Goal: Task Accomplishment & Management: Complete application form

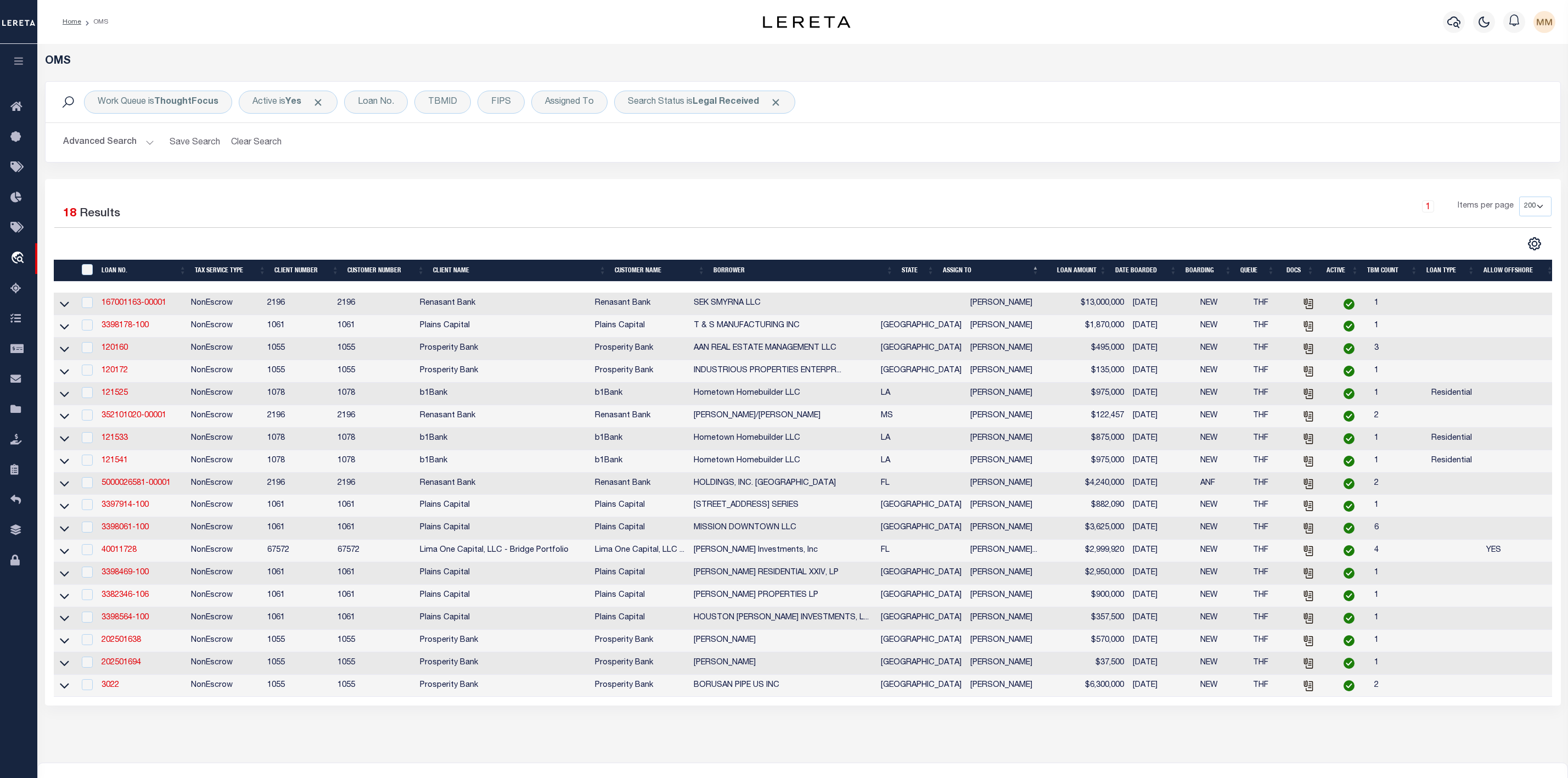
select select "200"
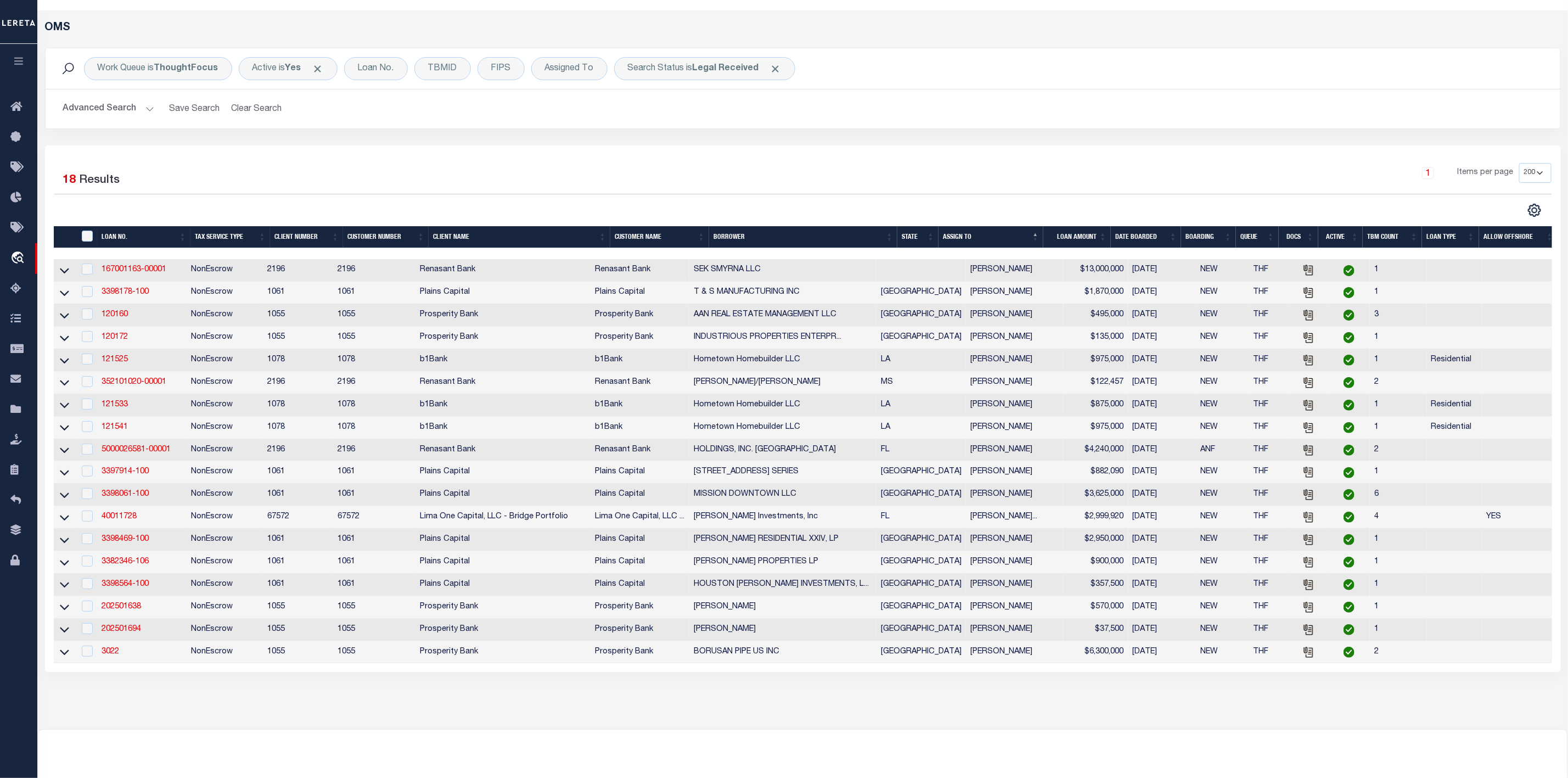
scroll to position [34, 0]
click at [774, 69] on span "Click to Remove" at bounding box center [776, 69] width 12 height 12
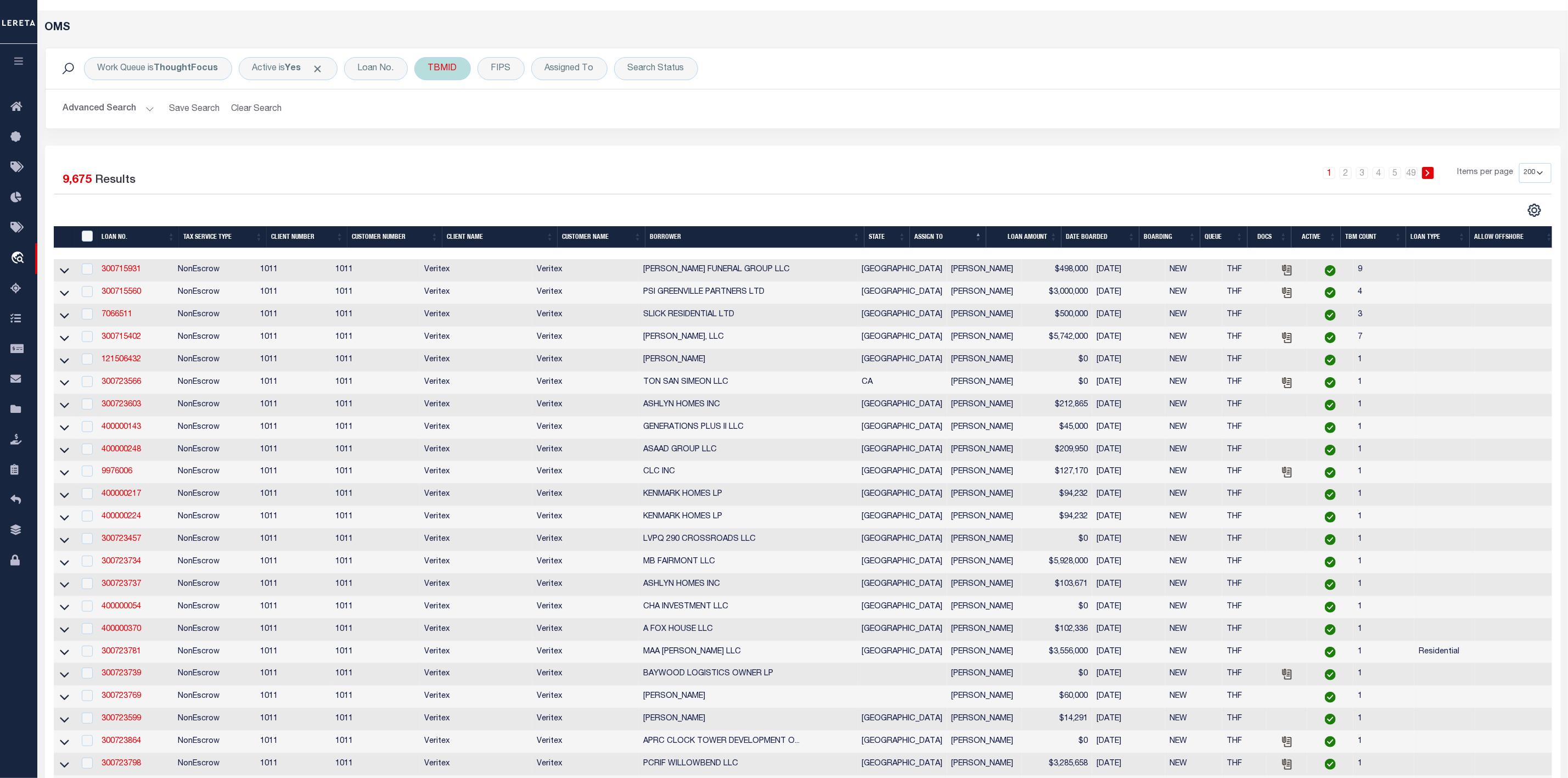
click at [465, 71] on div "TBMID" at bounding box center [442, 69] width 56 height 23
click at [463, 117] on input "number" at bounding box center [509, 118] width 161 height 21
type input "3516905"
click at [570, 147] on input "Apply" at bounding box center [574, 142] width 33 height 18
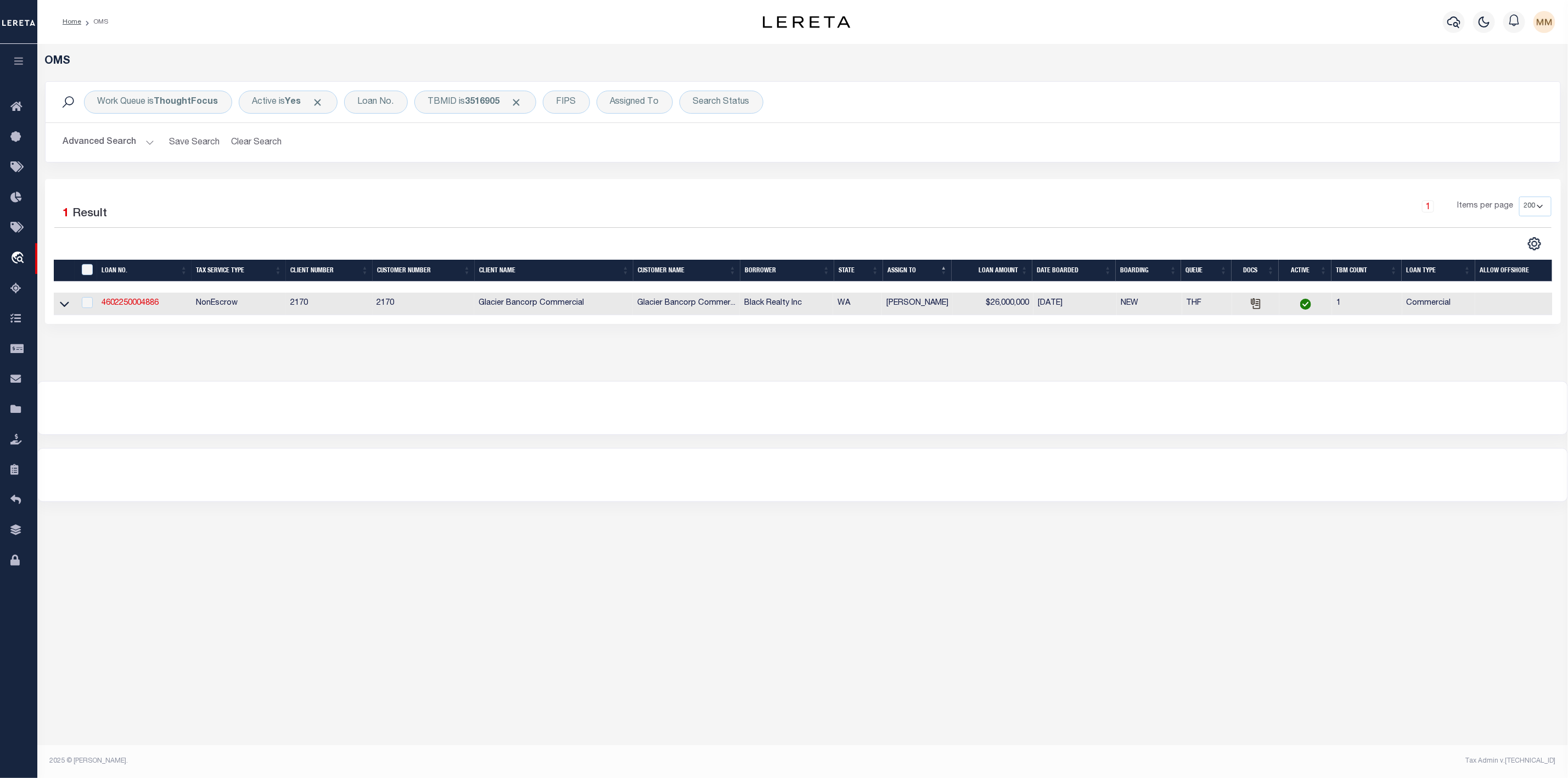
scroll to position [0, 0]
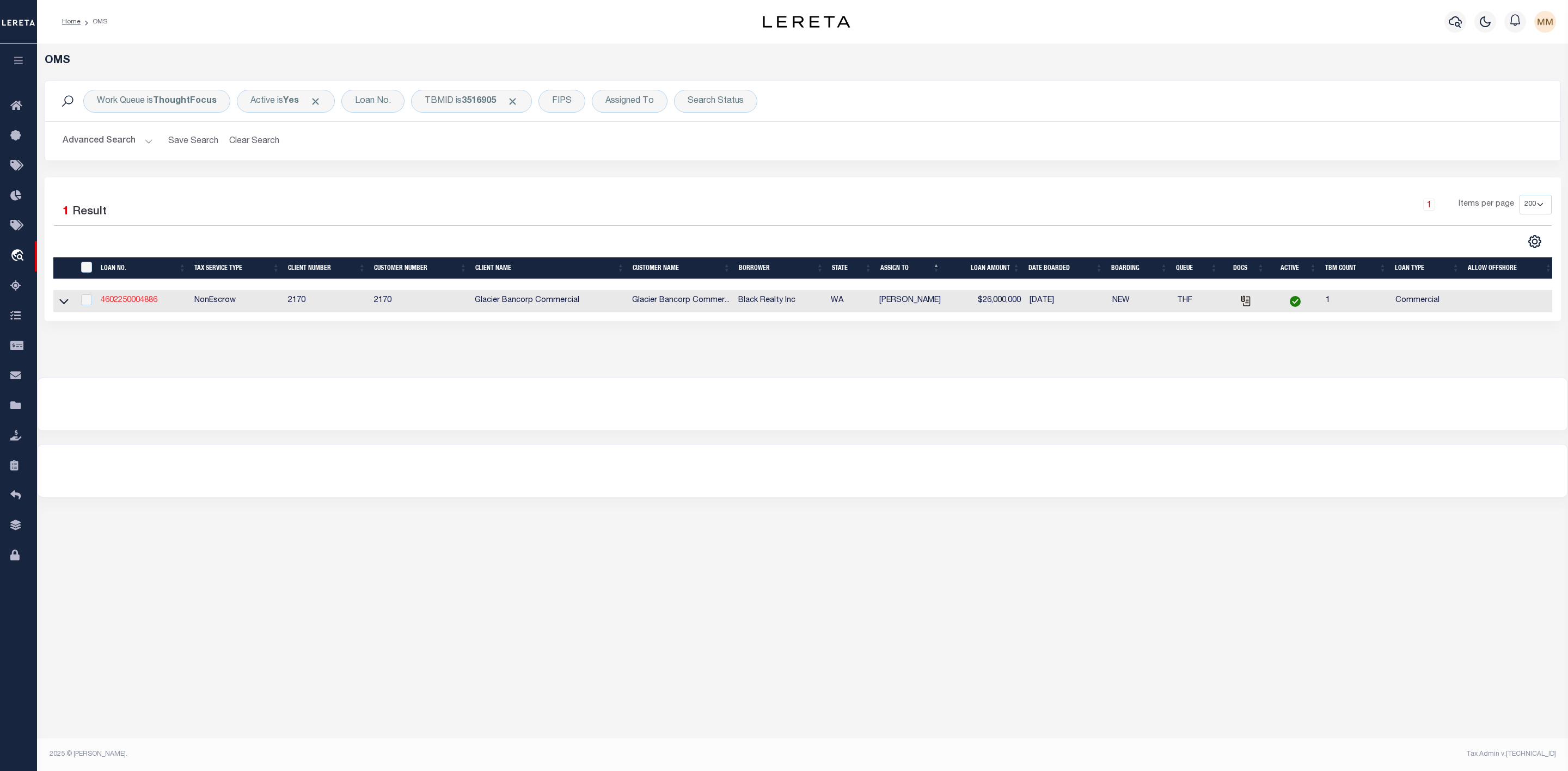
click at [119, 299] on link "4602250004886" at bounding box center [128, 300] width 57 height 8
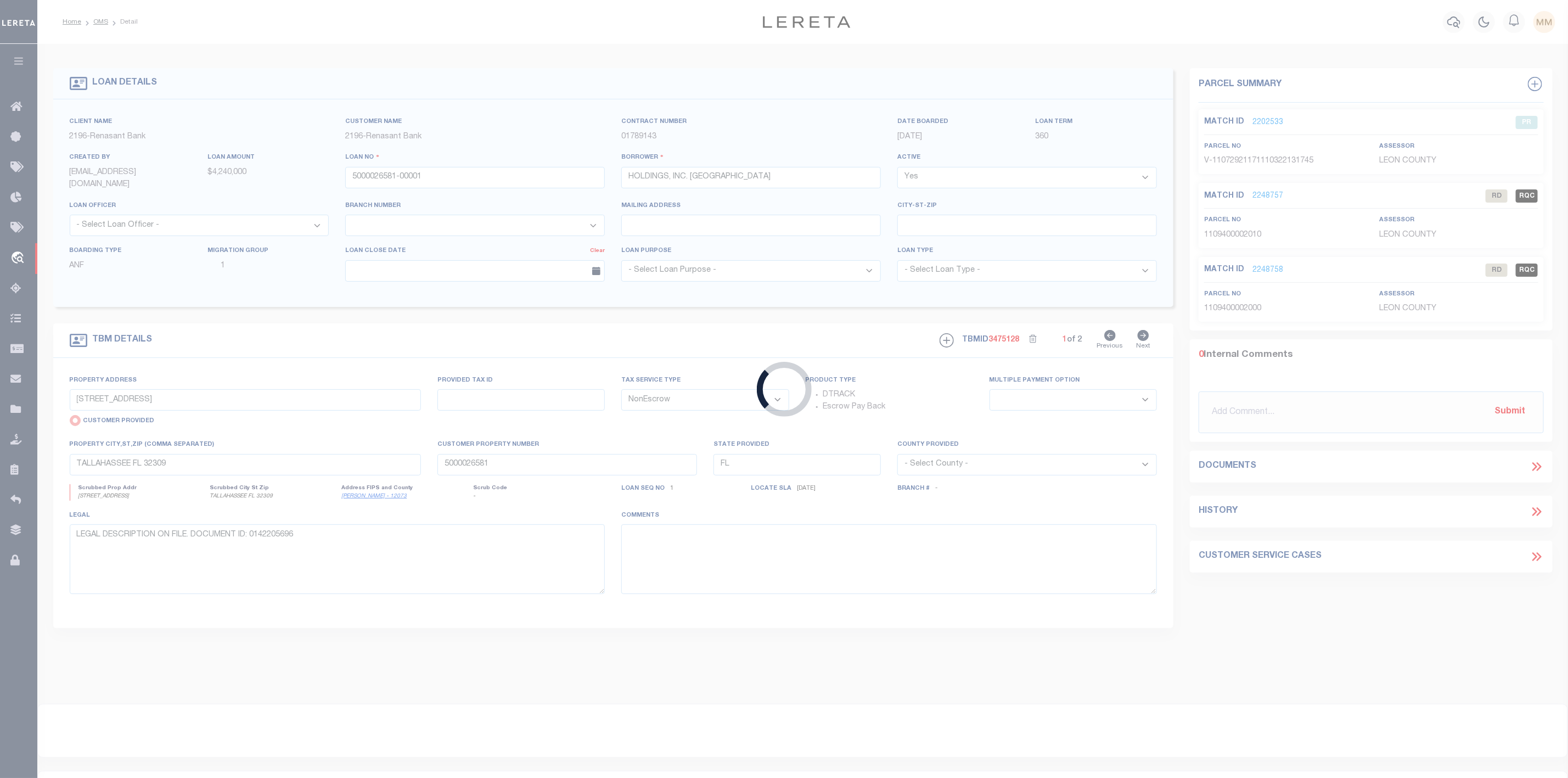
type input "4602250004886"
type input "Black Realty Inc"
select select
type input "[STREET_ADDRESS]"
type input "SPOKANE WA 99201-0908"
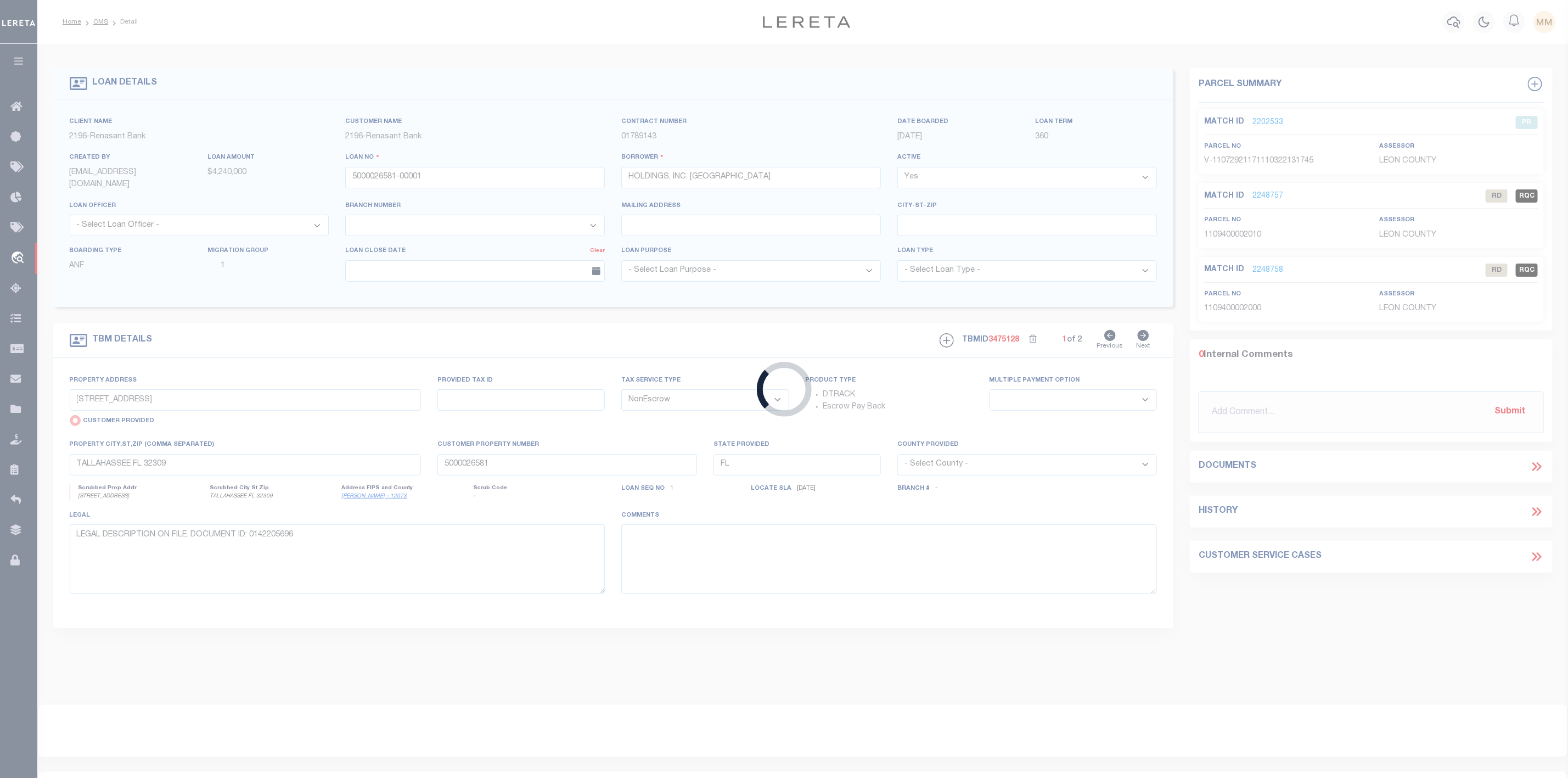
type input "[DATE]"
select select "20"
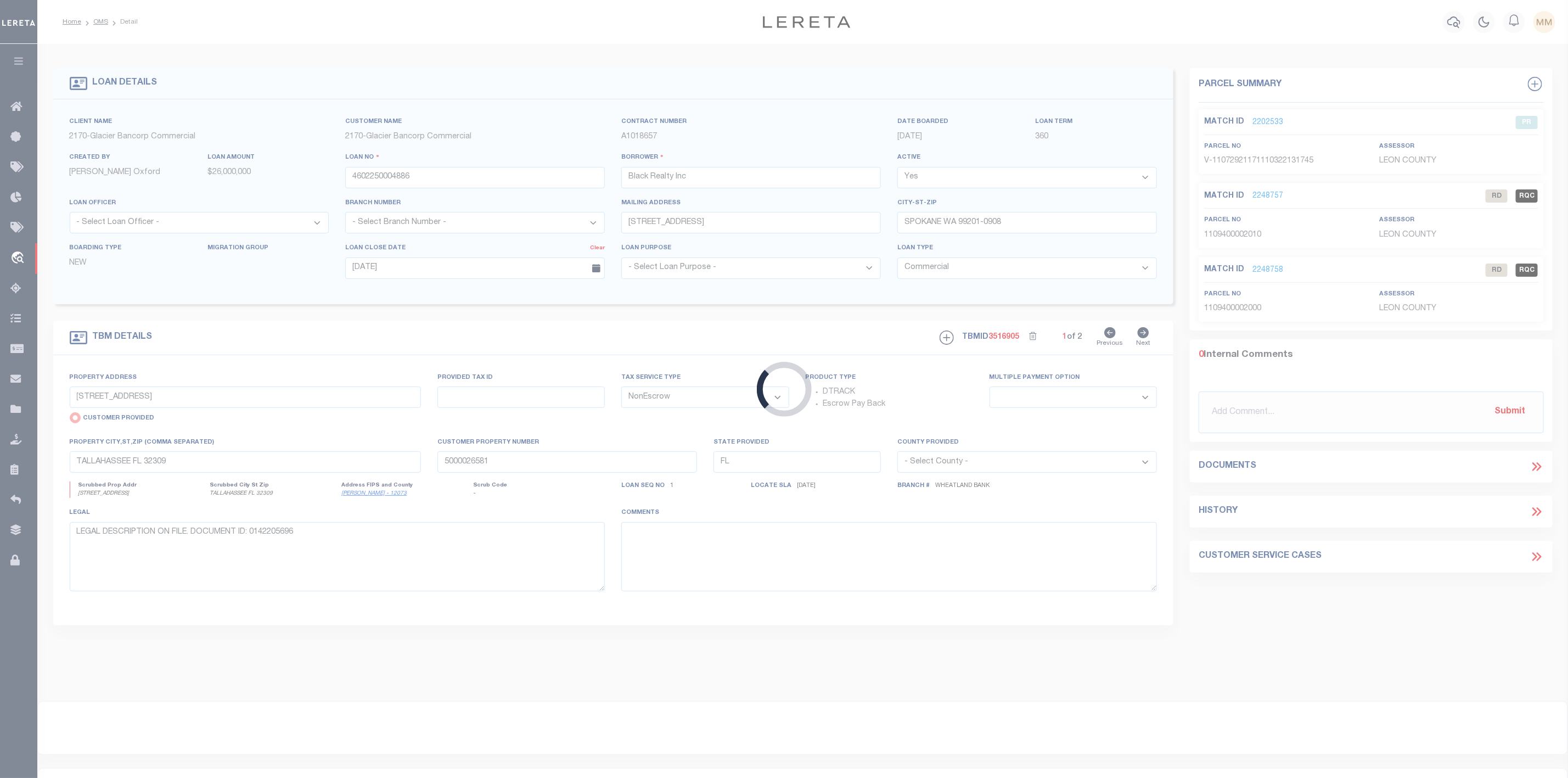
type input "[STREET_ADDRESS]"
radio input "false"
type input "34061.0050"
select select
type input "SPOKANE WA 99224-9657"
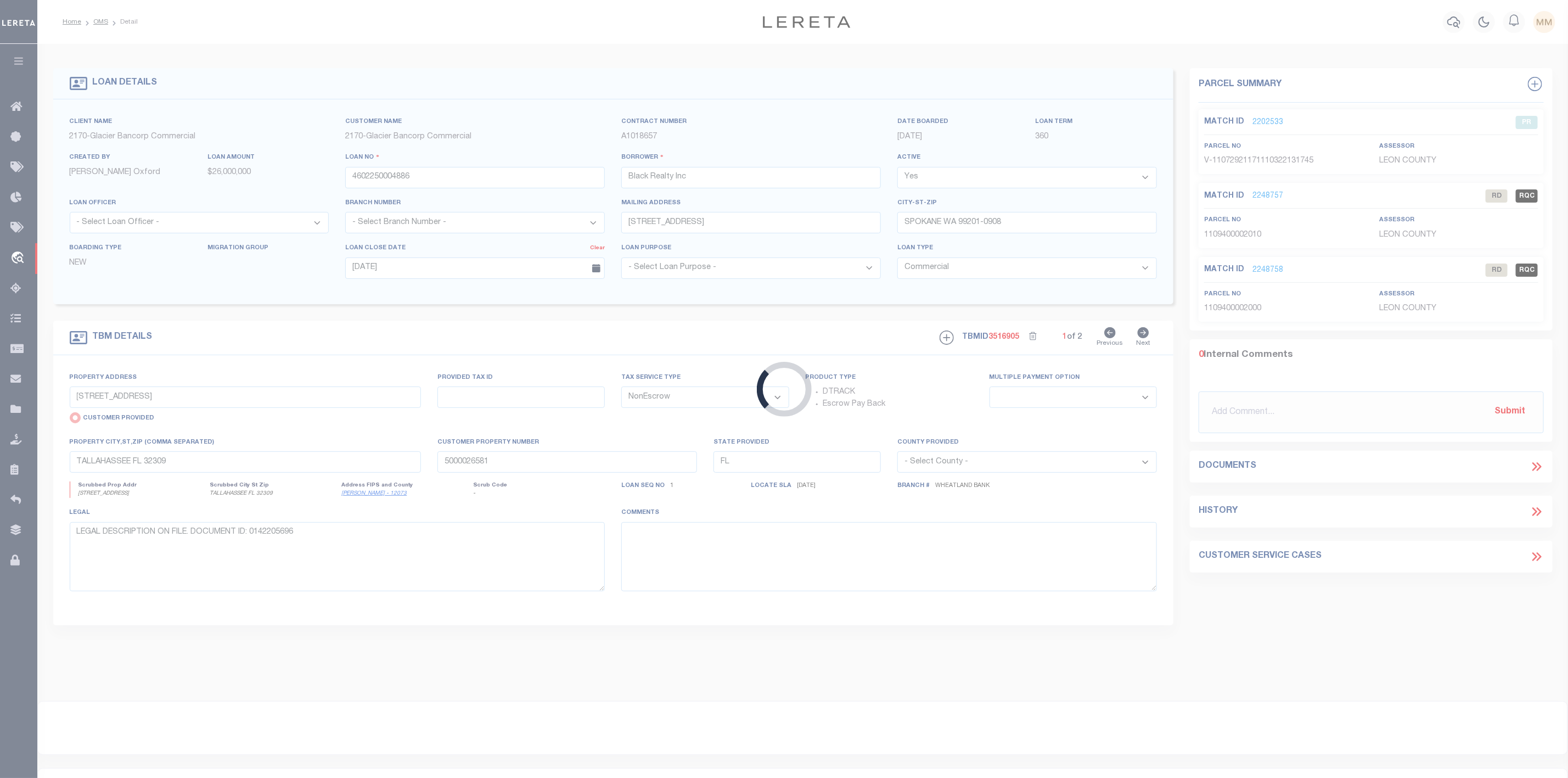
type input "WA"
select select
type textarea "See Exhibit A"
select select "17097"
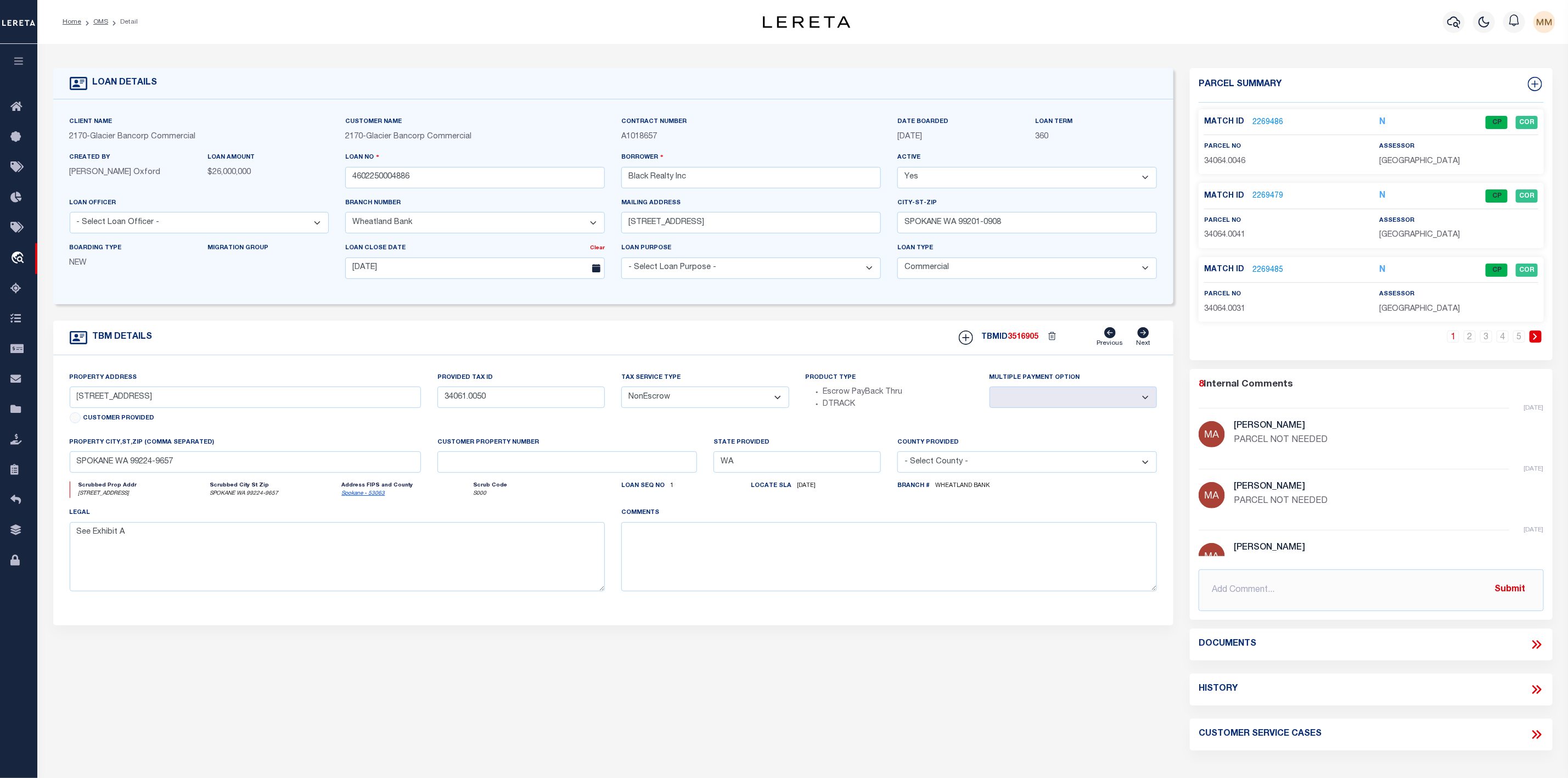
click at [1272, 119] on link "2269486" at bounding box center [1268, 123] width 31 height 12
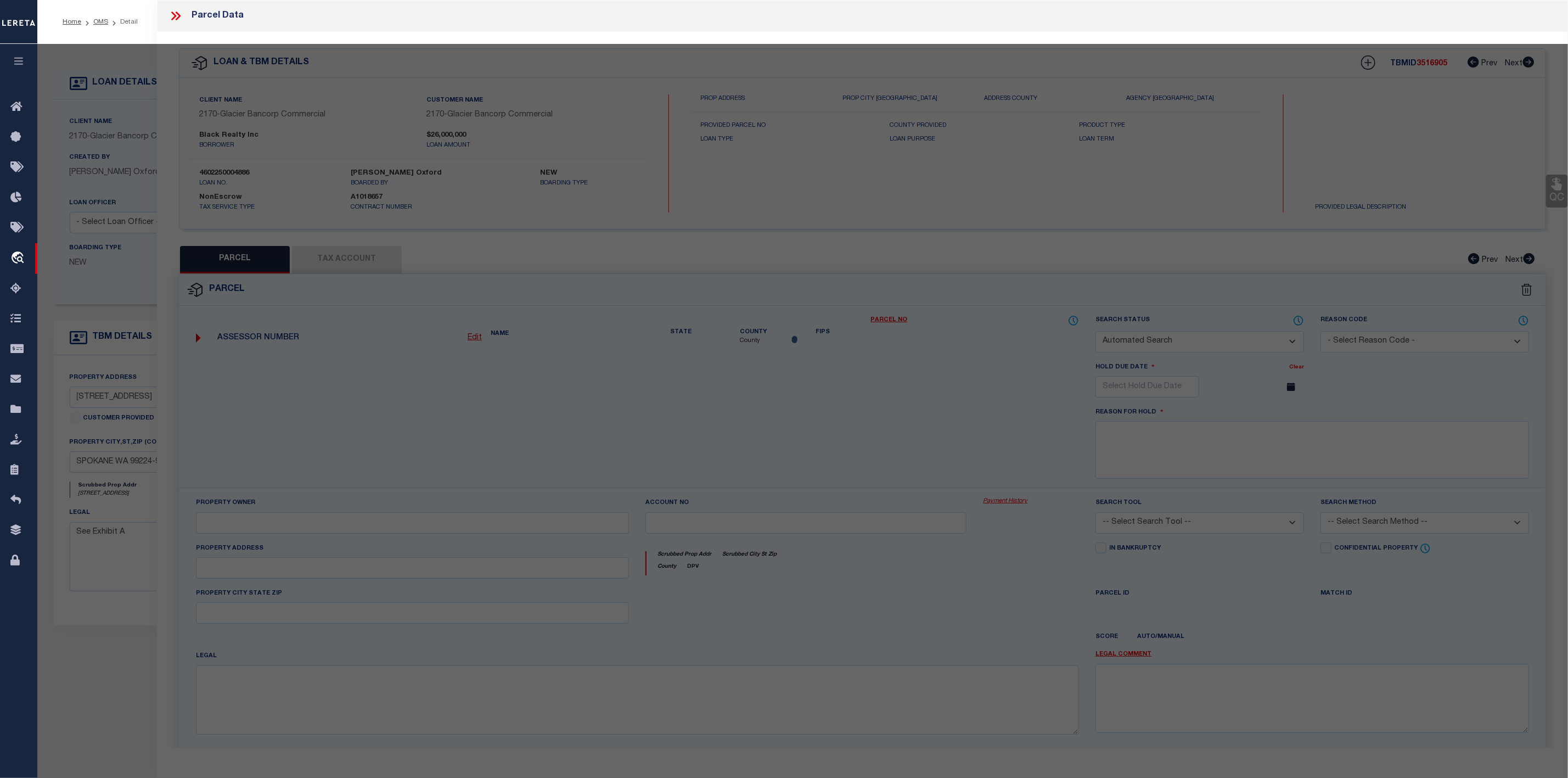
checkbox input "false"
select select "CP"
type input "BLACK REALTY INC"
select select "AGW"
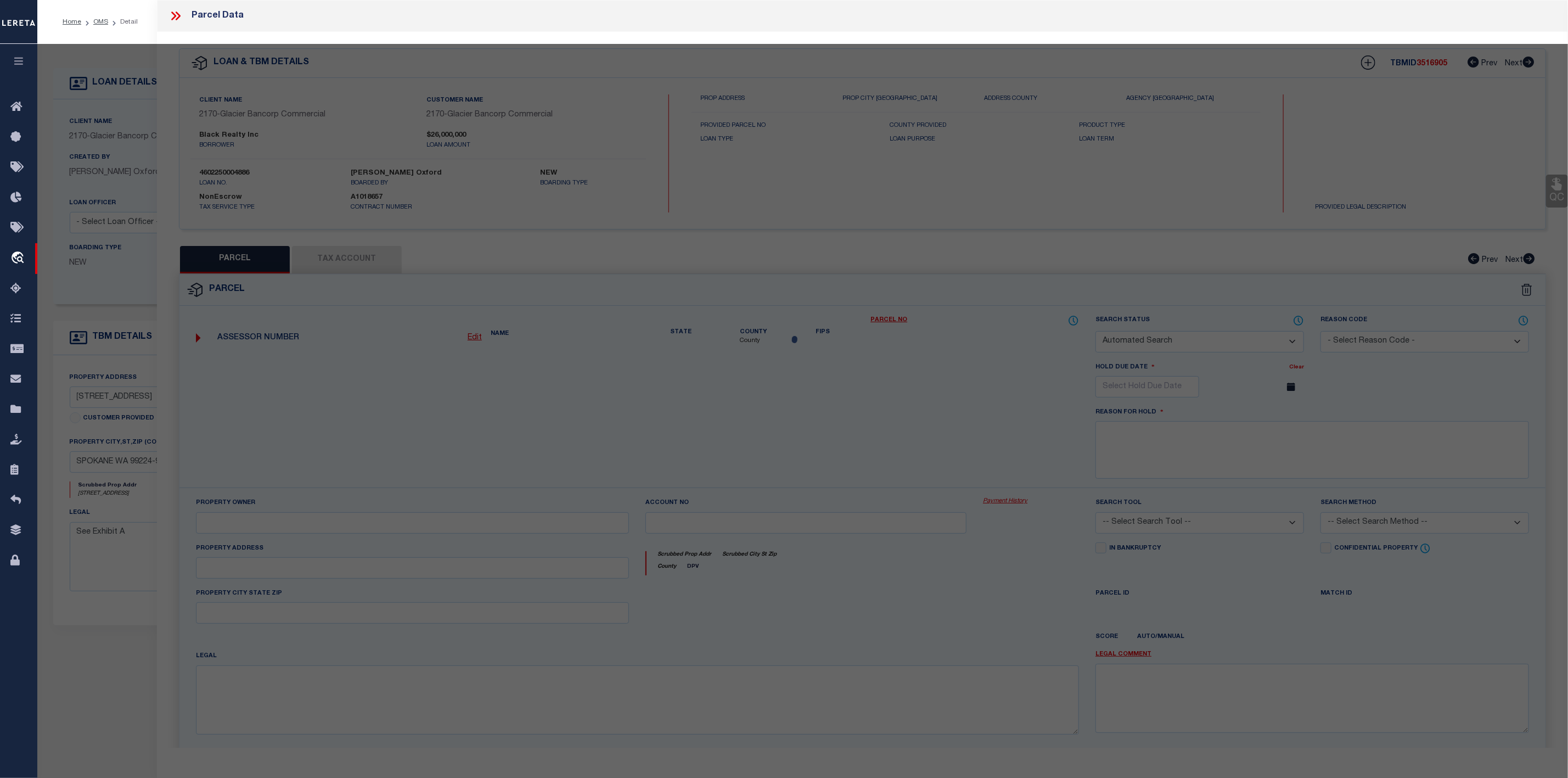
select select
type textarea "[DATE] N1/2 OF NW1/4 OF SE1/4 E OF NC RR R/W & W198FT OFNW1/4 OF NE1/4 OF SE1/4"
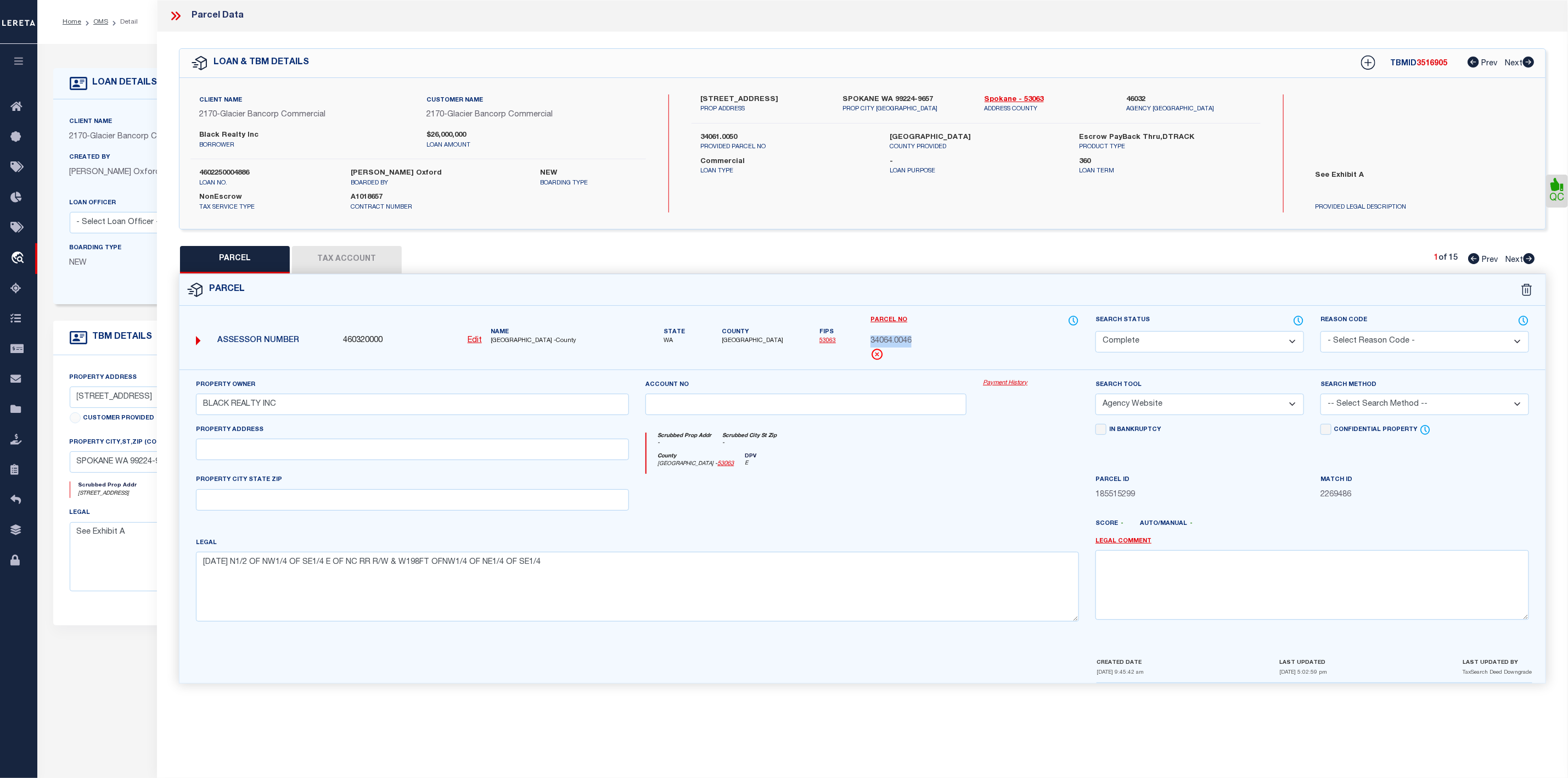
drag, startPoint x: 923, startPoint y: 345, endPoint x: 871, endPoint y: 348, distance: 52.1
click at [871, 348] on div "34064.0046" at bounding box center [975, 342] width 209 height 12
copy span "34064.0046"
click at [1528, 263] on icon at bounding box center [1529, 259] width 12 height 11
select select "AS"
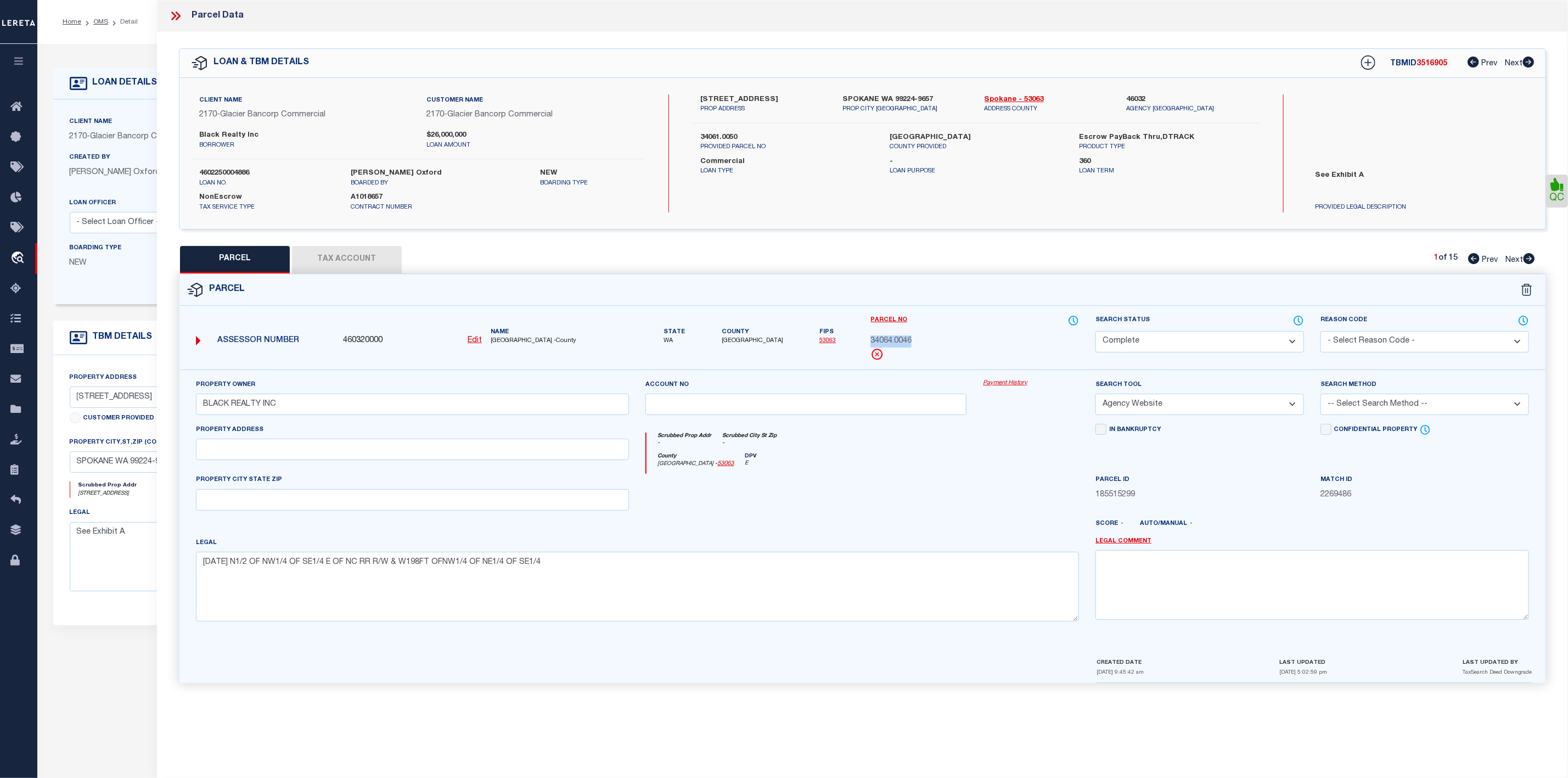
select select
checkbox input "false"
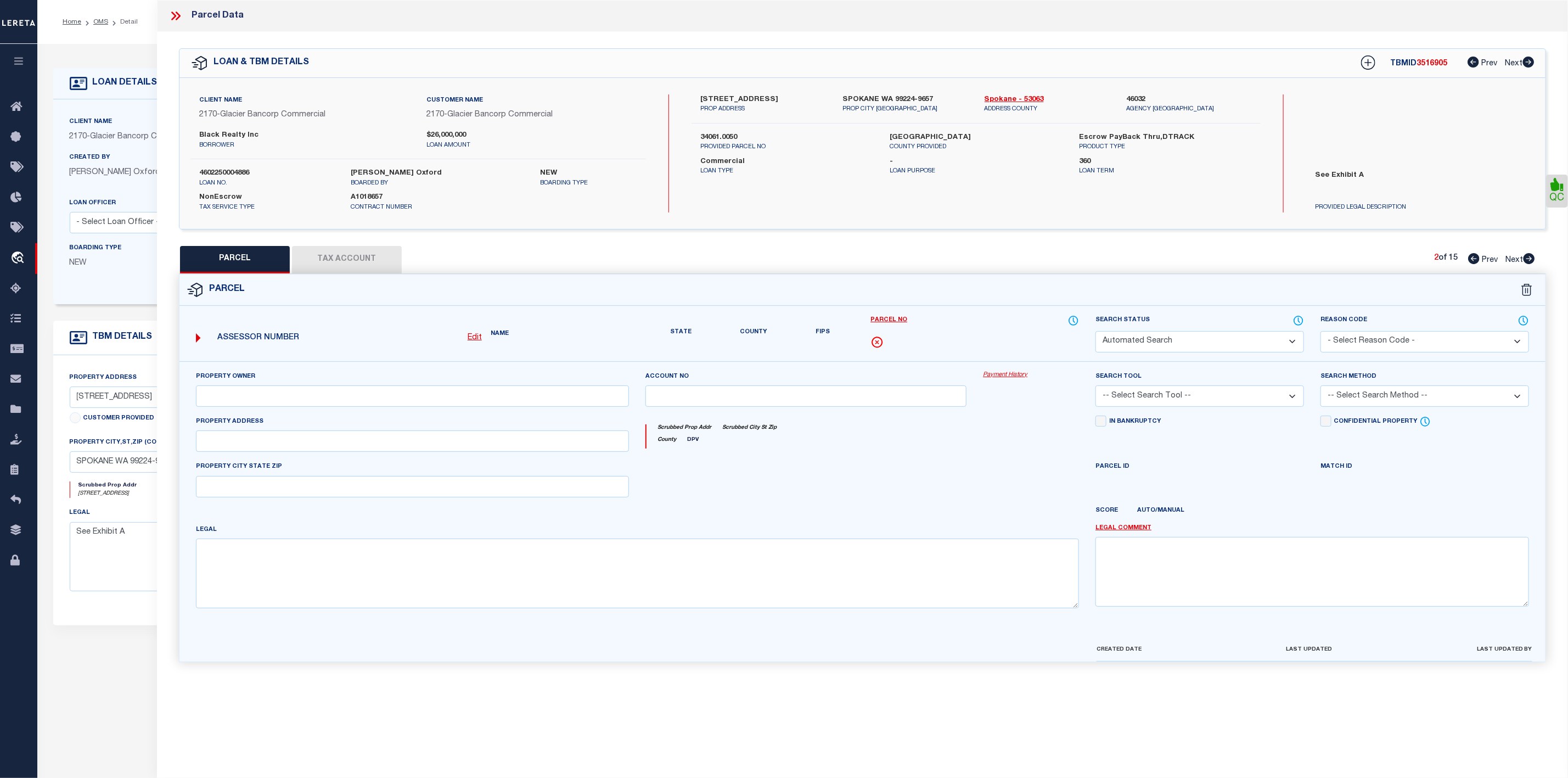
select select "CP"
type input "BLACK REALTY IN"
select select "AGW"
select select
type input "[STREET_ADDRESS]"
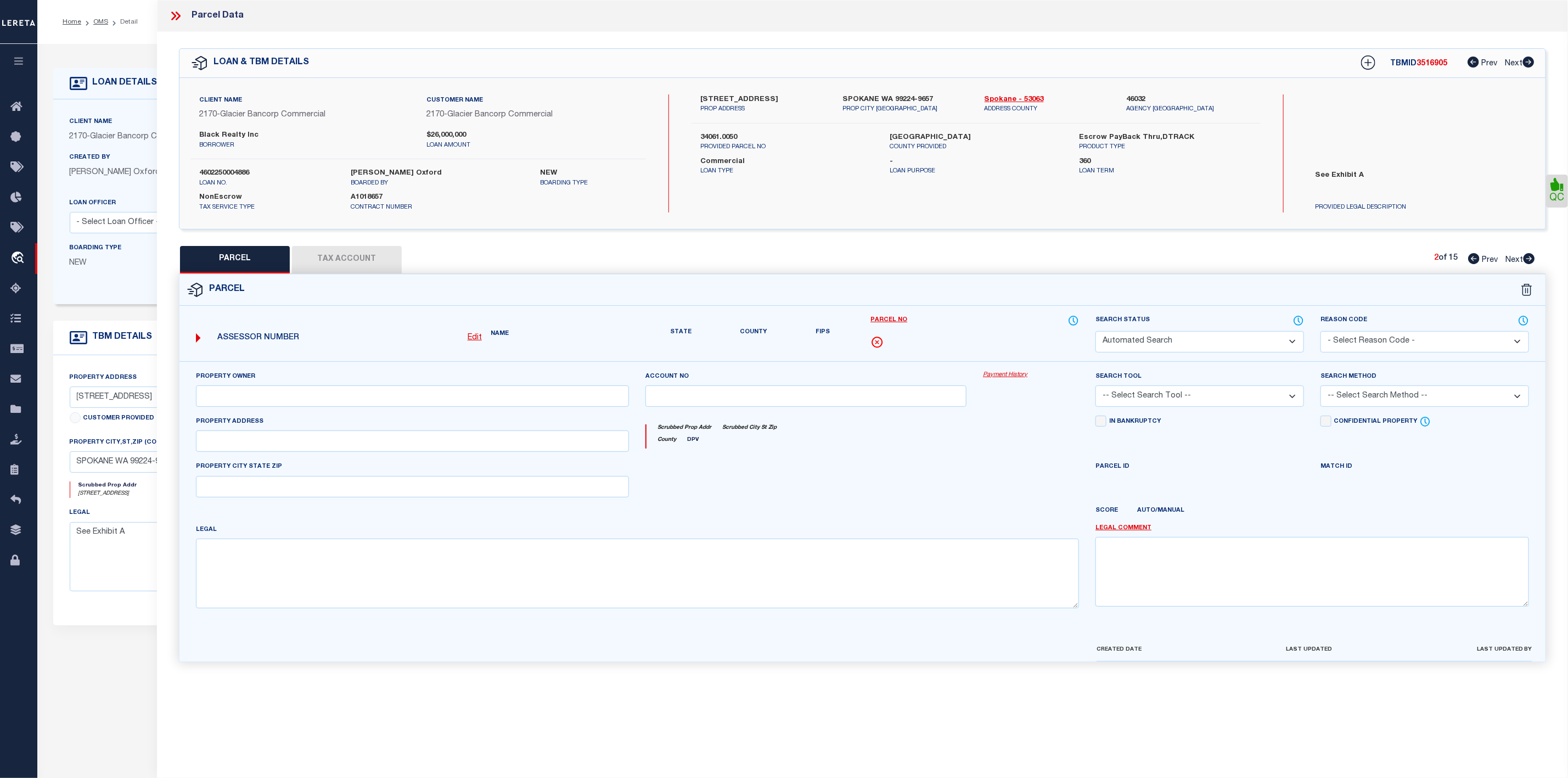
type input "WA"
type textarea "SE1/4 6-24-43PTN NW1/4 OF SE1/4 DAF: 150' WIDE STRIP 50' WLY & 100' [PERSON_NAM…"
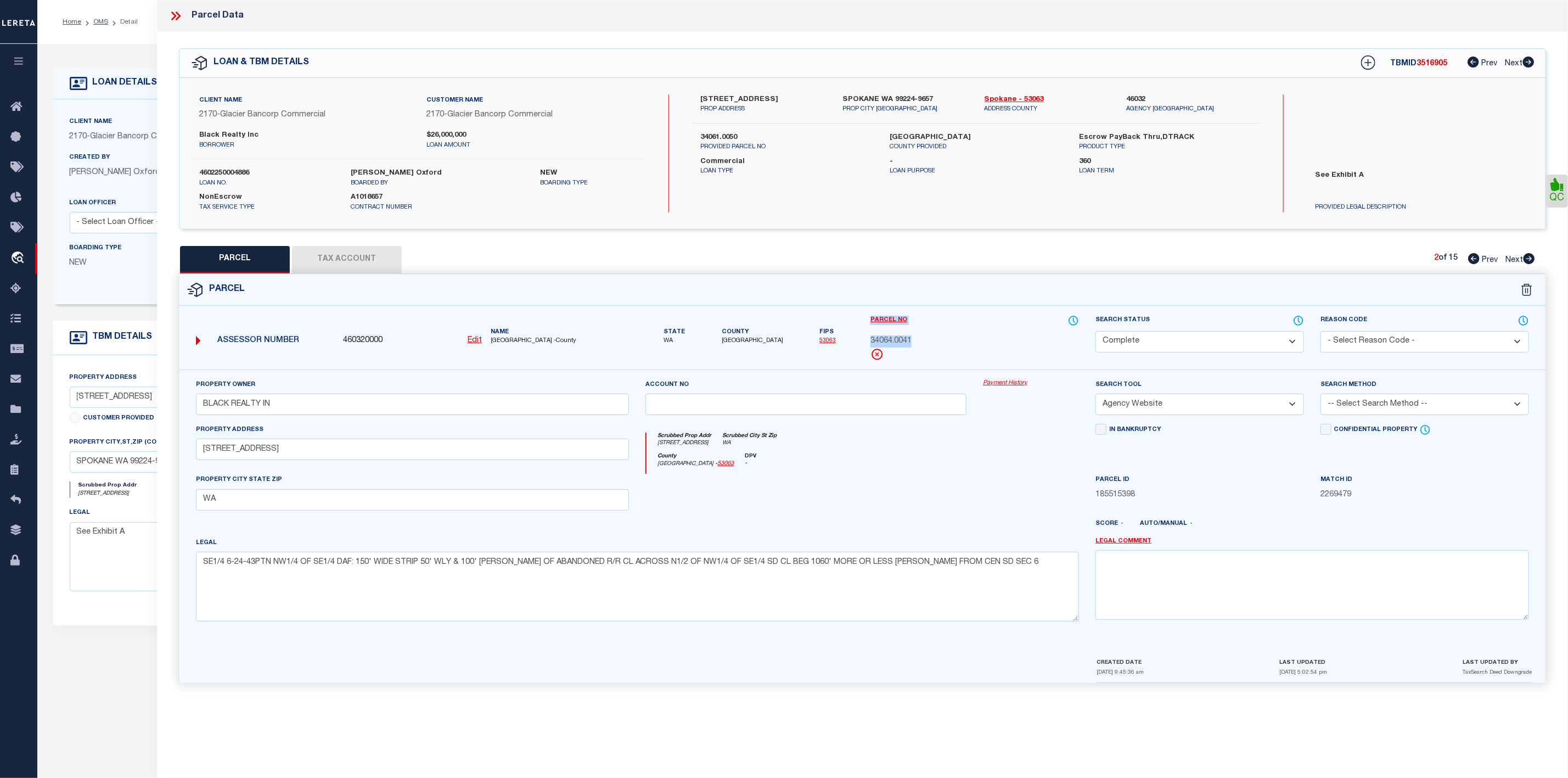
drag, startPoint x: 929, startPoint y: 344, endPoint x: 833, endPoint y: 343, distance: 96.0
click at [833, 343] on div "Assessor Number 460320000 Edit Name [GEOGRAPHIC_DATA] -County" at bounding box center [862, 342] width 1383 height 55
click at [935, 349] on div "Parcel No 34064.0041" at bounding box center [975, 338] width 209 height 46
click at [902, 340] on span "34064.0041" at bounding box center [891, 342] width 41 height 12
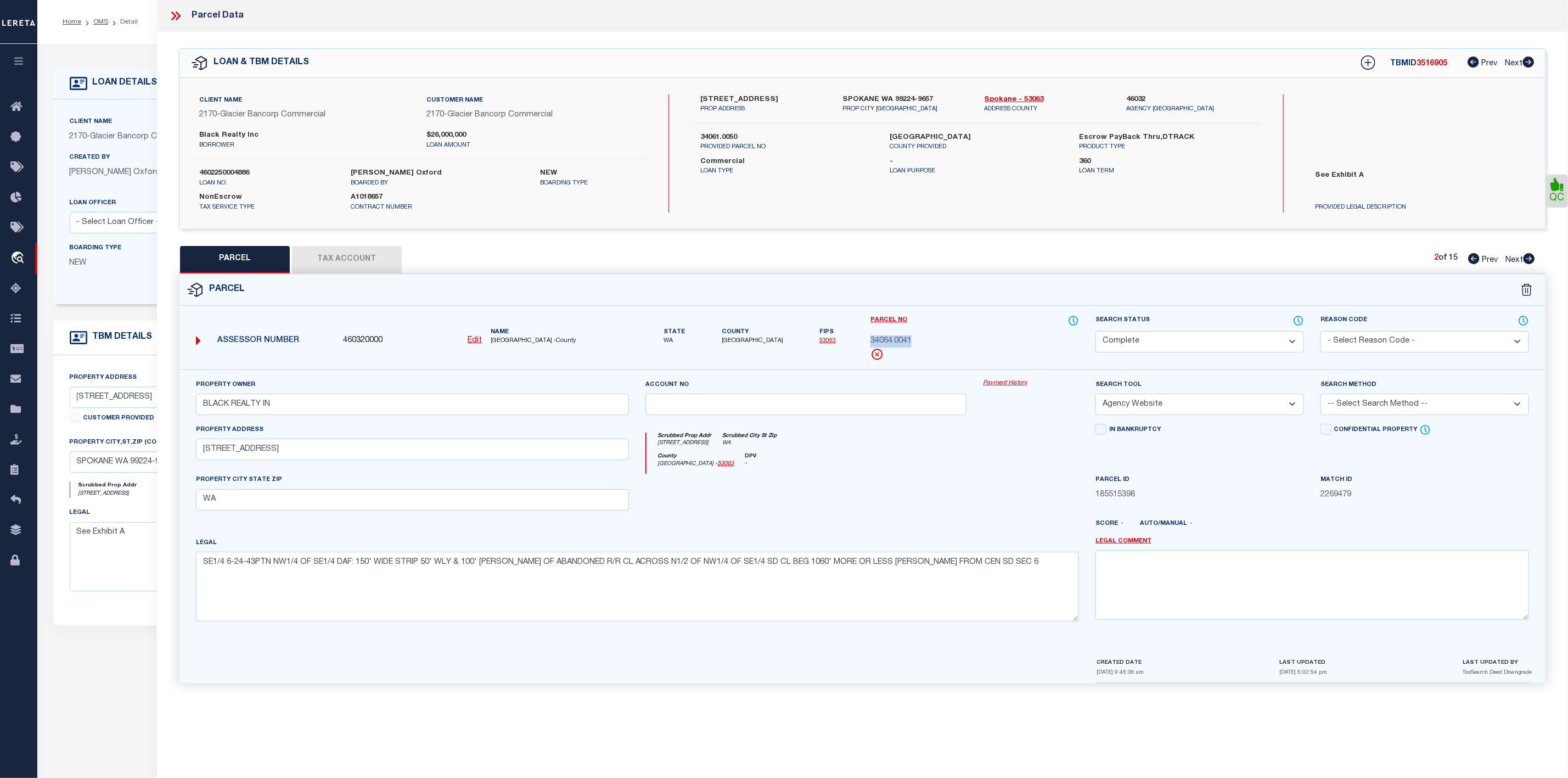
copy span "34064.0041"
click at [1529, 260] on icon at bounding box center [1529, 259] width 12 height 11
select select "AS"
select select
checkbox input "false"
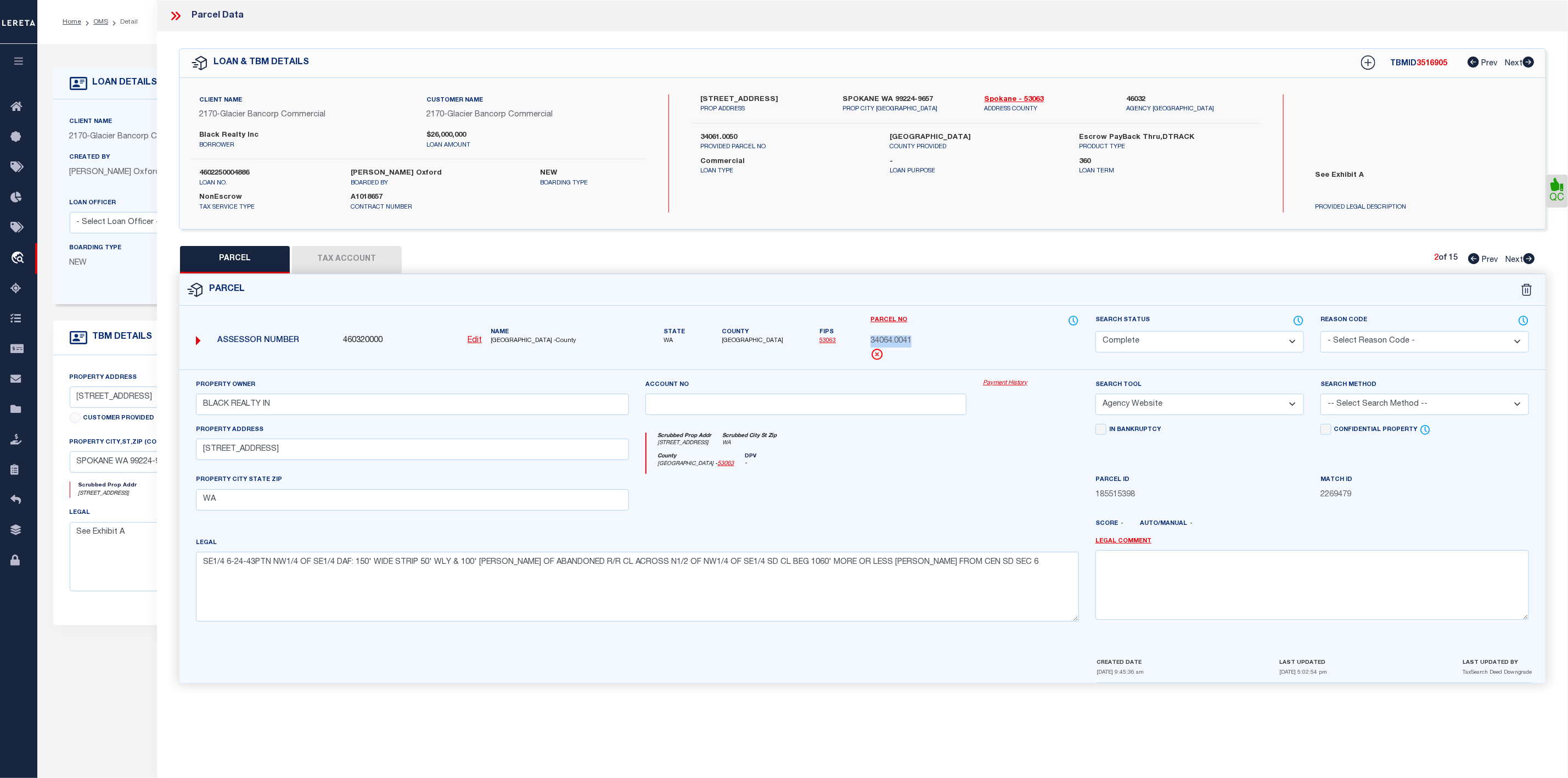
checkbox input "false"
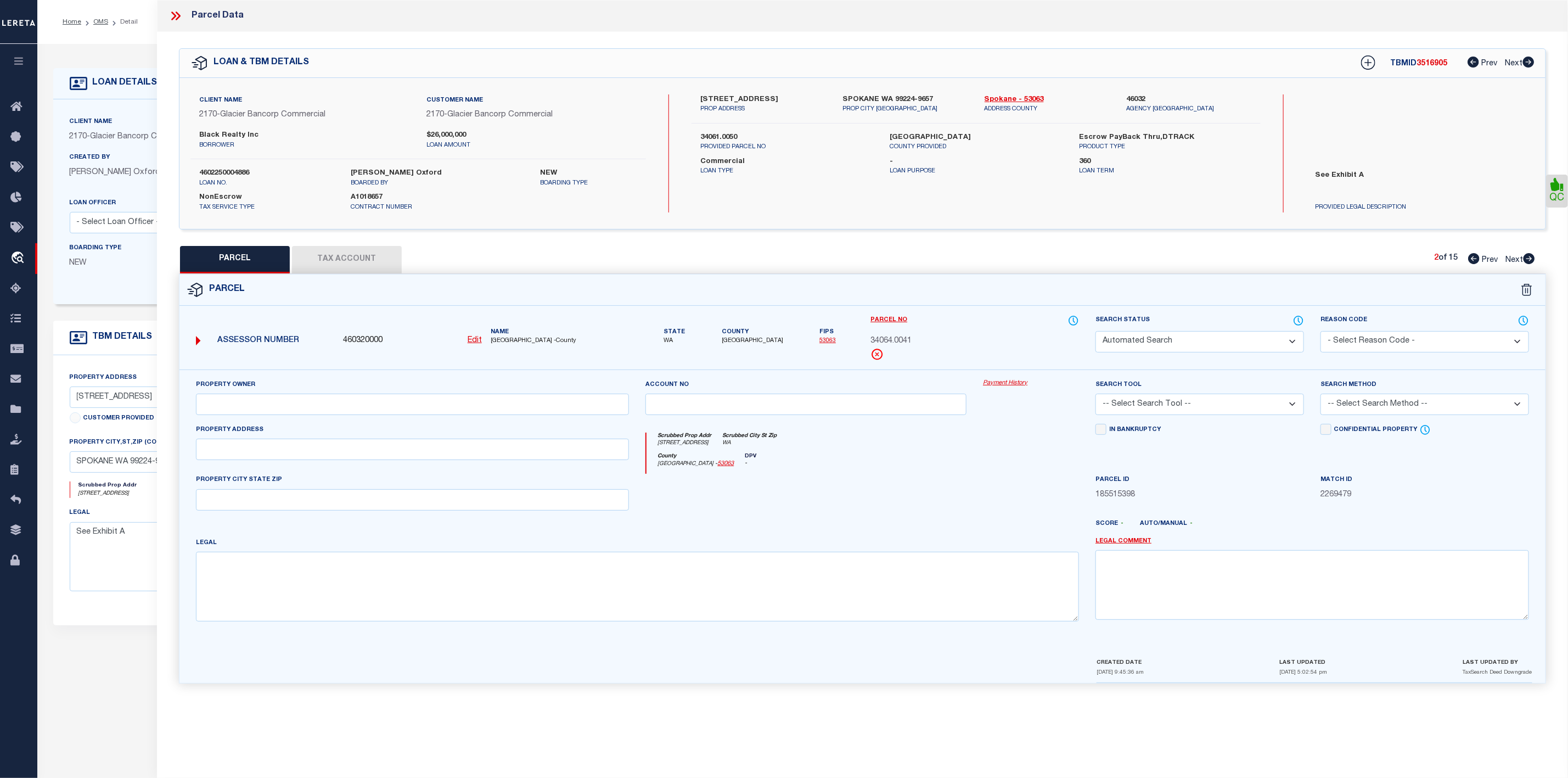
select select "CP"
type input "BLACK REALTY INC"
select select "AGW"
select select
type input "WA"
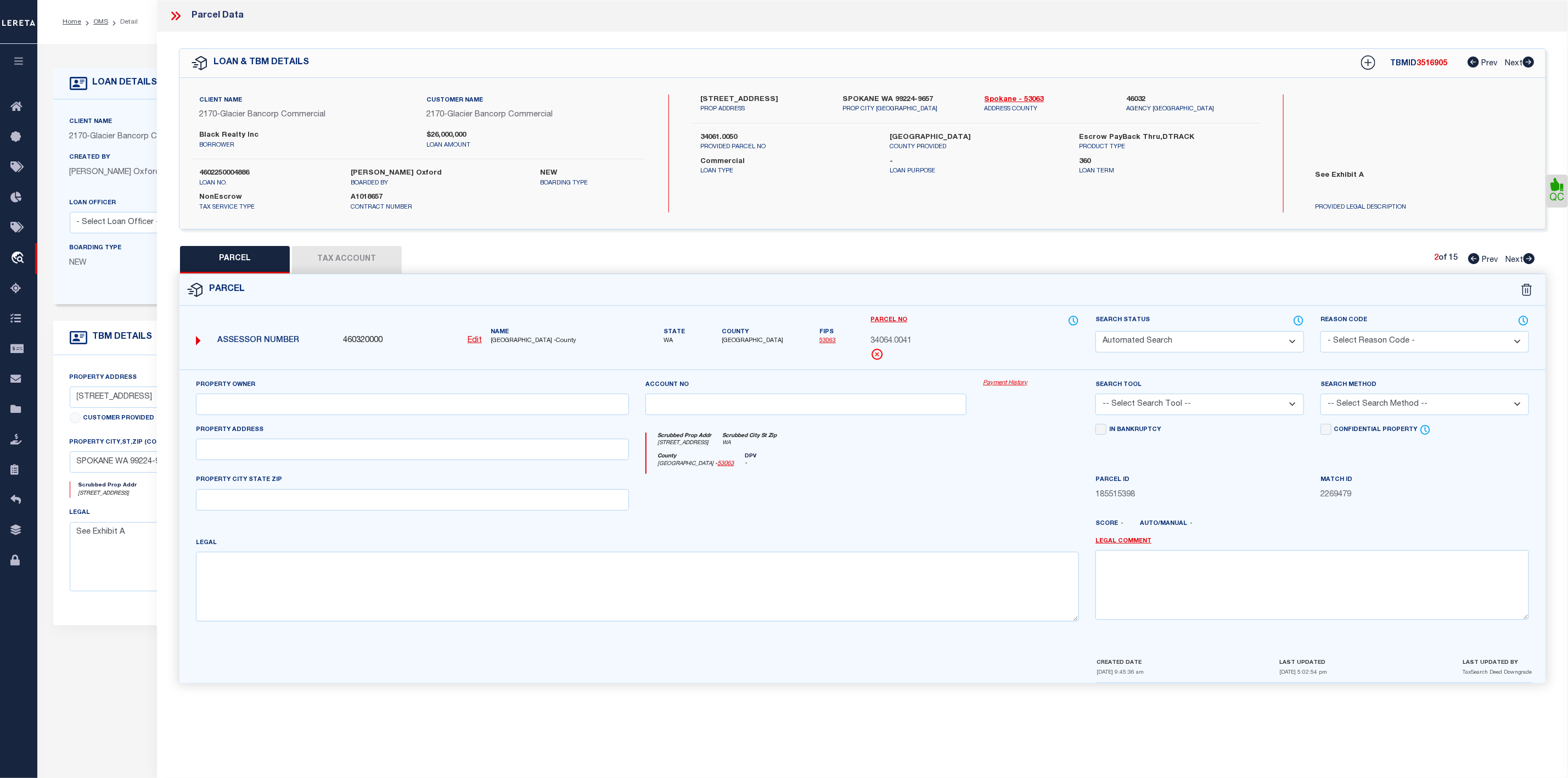
type textarea "[DATE] N1/2 OF NW1/4 OF SE1/4 W OF NC RR R/W"
drag, startPoint x: 919, startPoint y: 343, endPoint x: 850, endPoint y: 343, distance: 69.0
click at [850, 343] on div "Assessor Number 460320000 Edit Name [GEOGRAPHIC_DATA] -County" at bounding box center [862, 342] width 1383 height 55
click at [902, 340] on span "34064.0031" at bounding box center [891, 342] width 41 height 12
drag, startPoint x: 931, startPoint y: 341, endPoint x: 863, endPoint y: 340, distance: 68.0
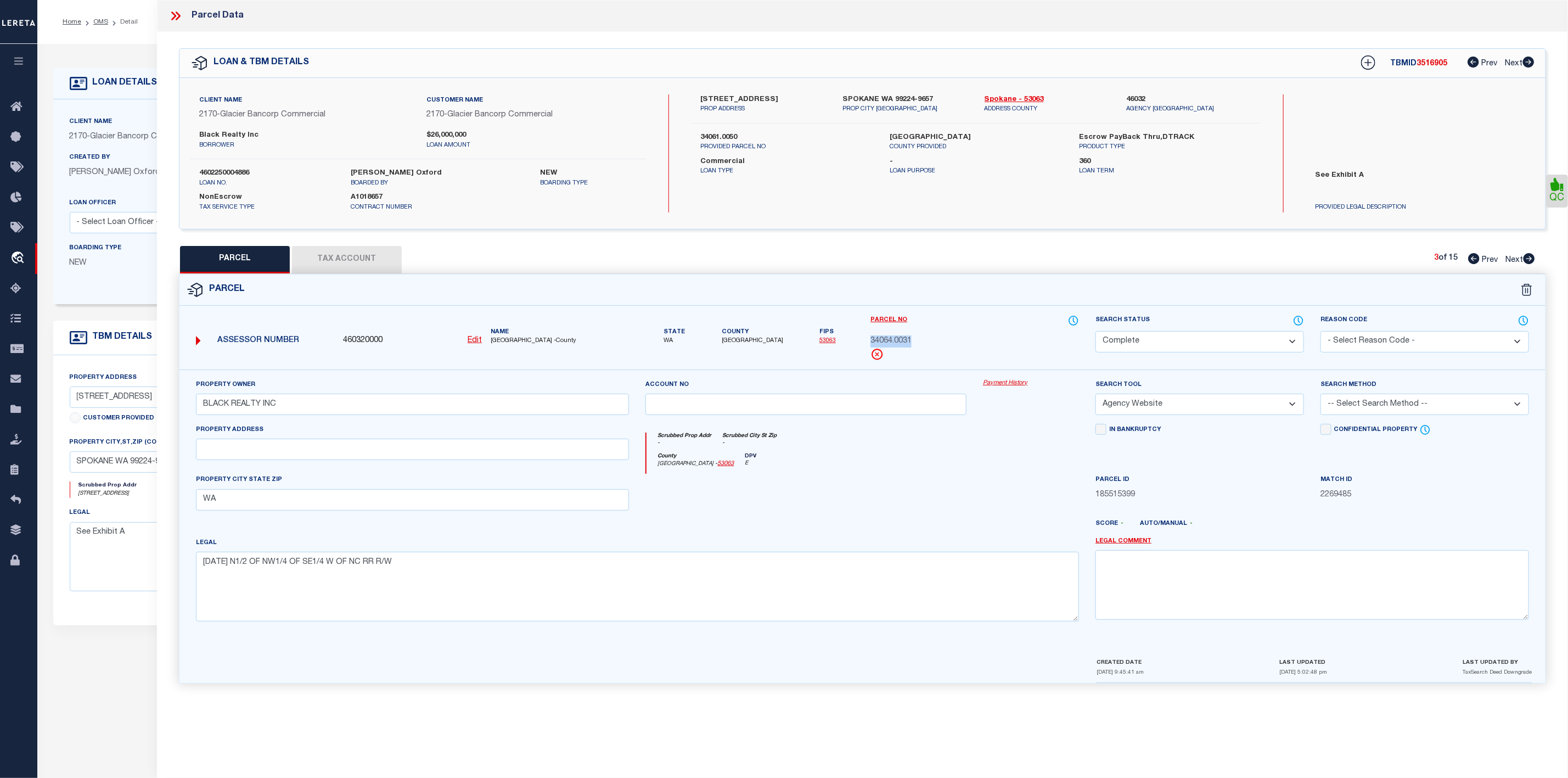
click at [863, 340] on div "Parcel No 34064.0031" at bounding box center [975, 342] width 225 height 55
copy span "34064.0031"
click at [1521, 259] on span "Next" at bounding box center [1514, 260] width 18 height 8
select select "AS"
select select
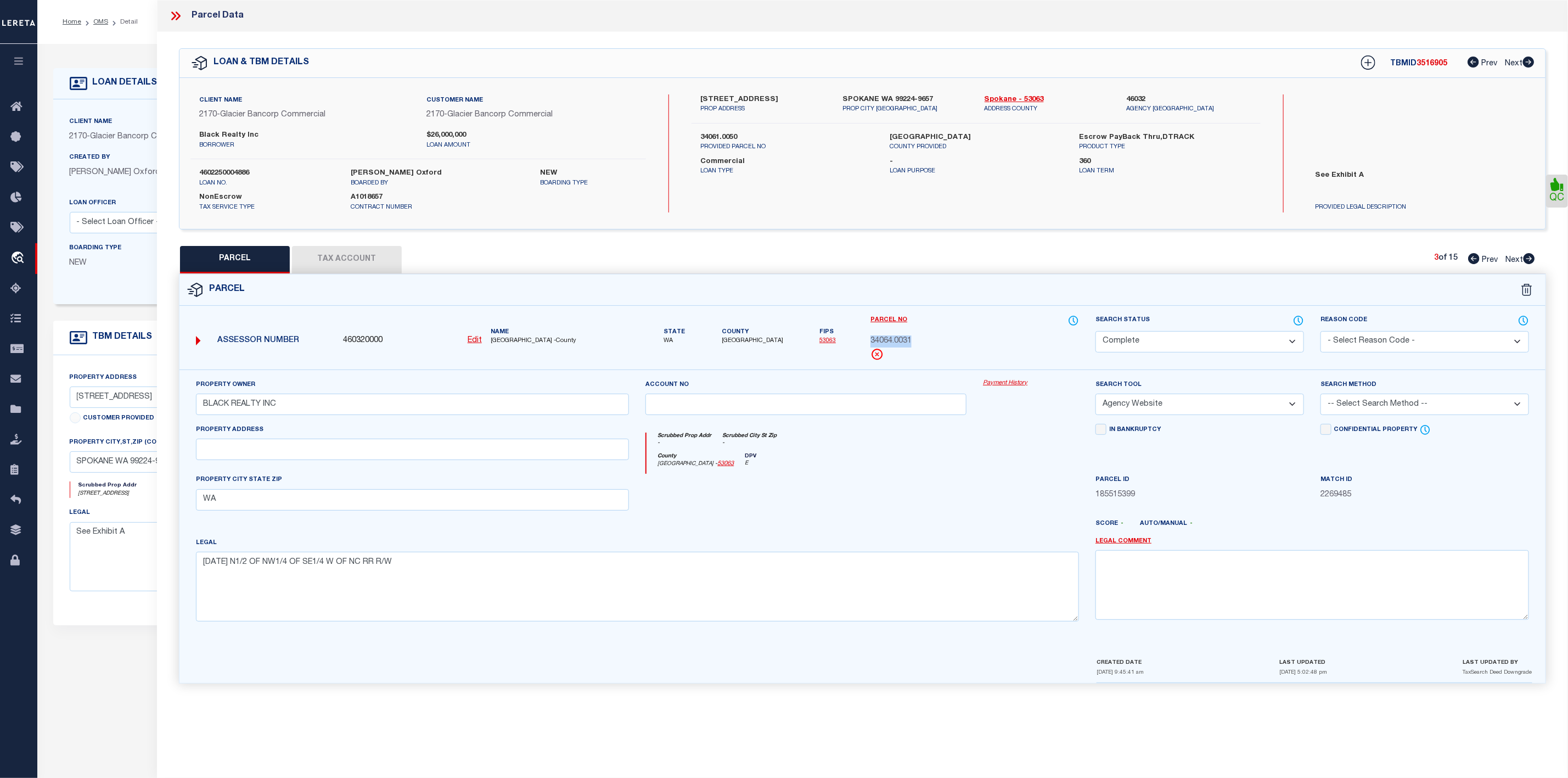
checkbox input "false"
select select "CP"
type input "BLACK REALTY INC"
select select "AGW"
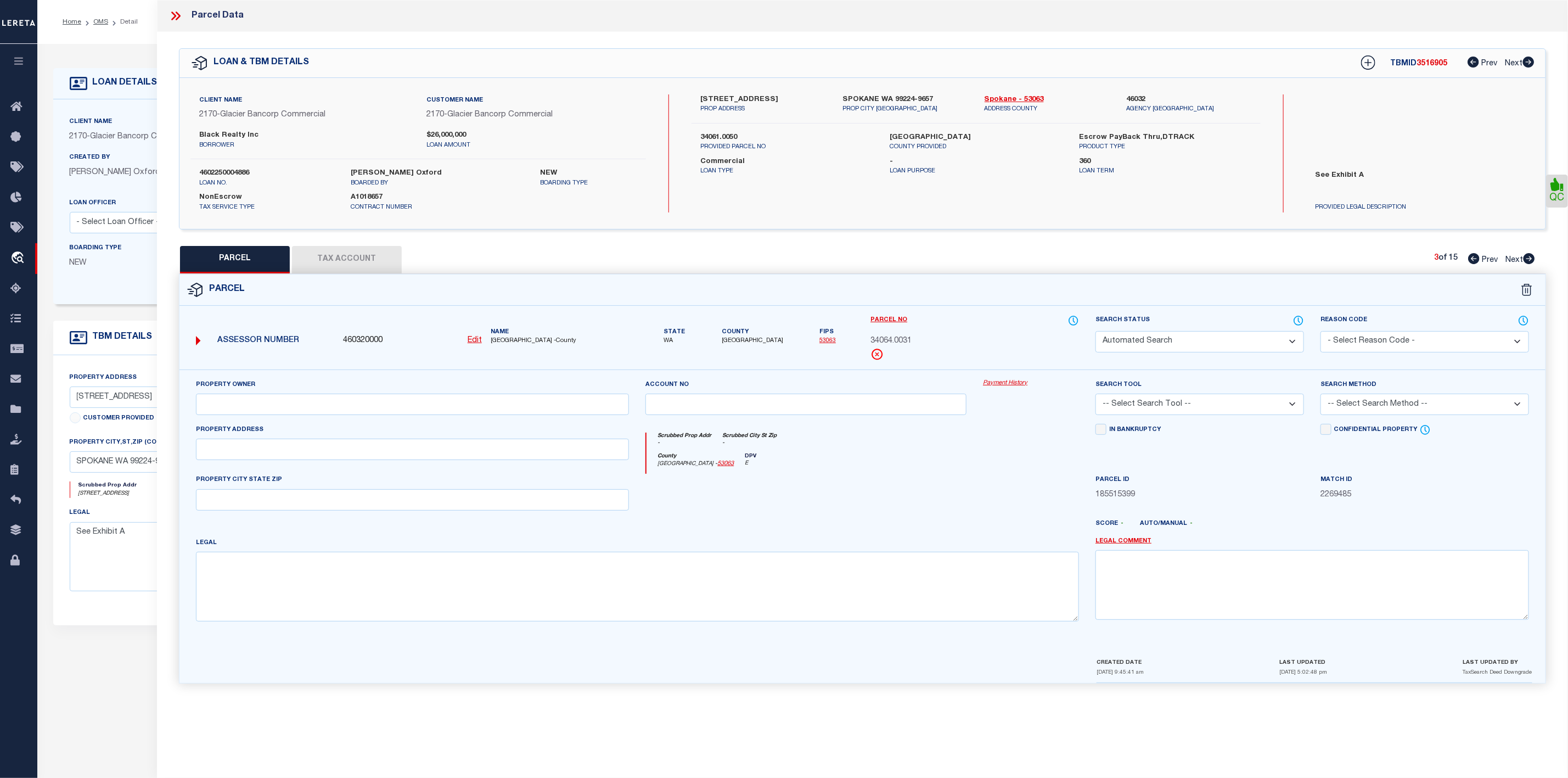
select select "LEG"
type input "[STREET_ADDRESS]"
type textarea "[DATE]: PTN GOV LTS 15&16 DAF: BNG INTERSECTION OF WLY ROW LN SR 195 AND S LN O…"
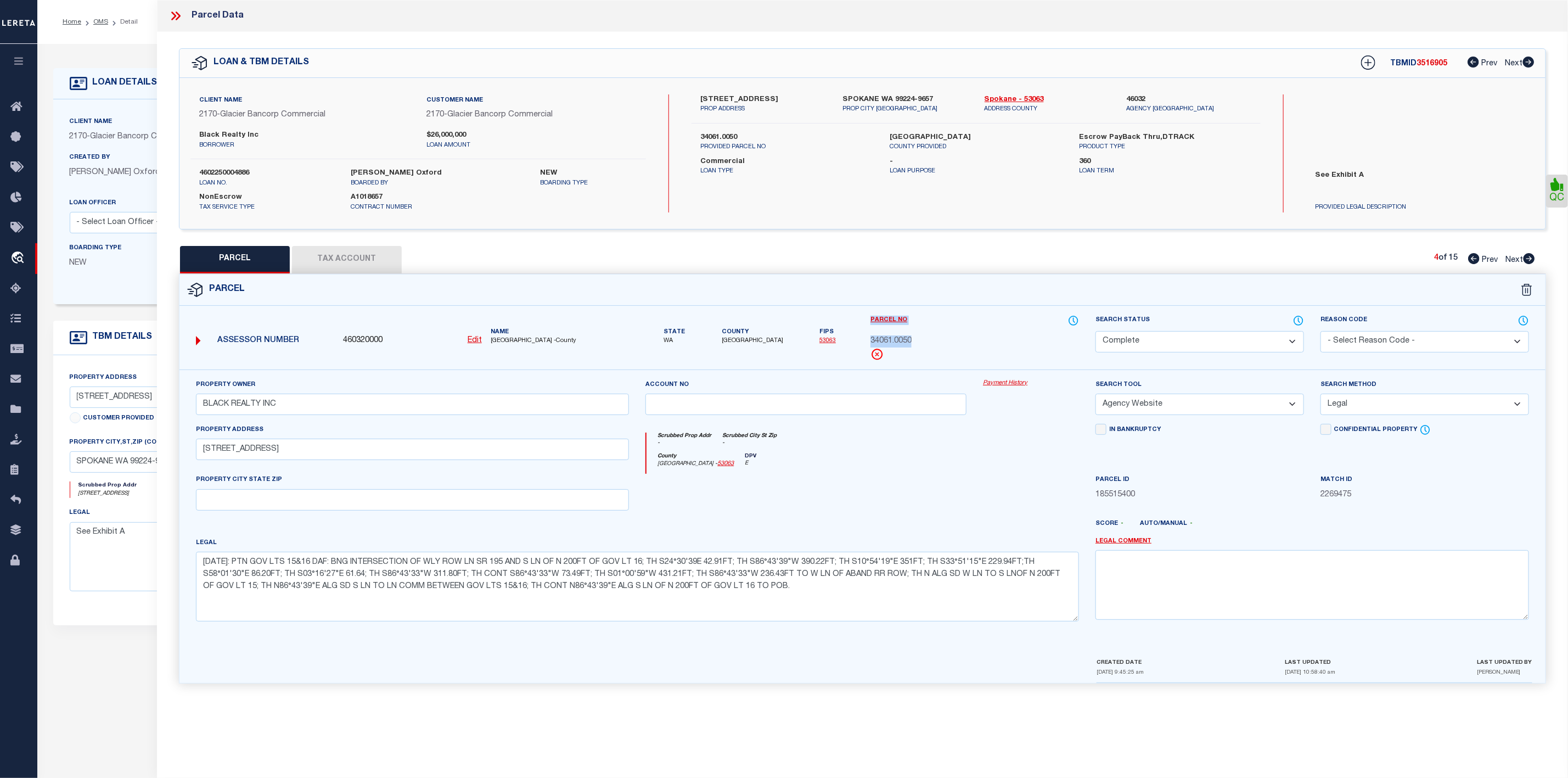
drag, startPoint x: 931, startPoint y: 341, endPoint x: 861, endPoint y: 343, distance: 70.0
click at [861, 343] on div "Assessor Number 460320000 Edit Name [GEOGRAPHIC_DATA] -County" at bounding box center [862, 342] width 1383 height 55
copy div "Parcel No 34061.0050"
click at [891, 341] on span "34061.0050" at bounding box center [891, 342] width 41 height 12
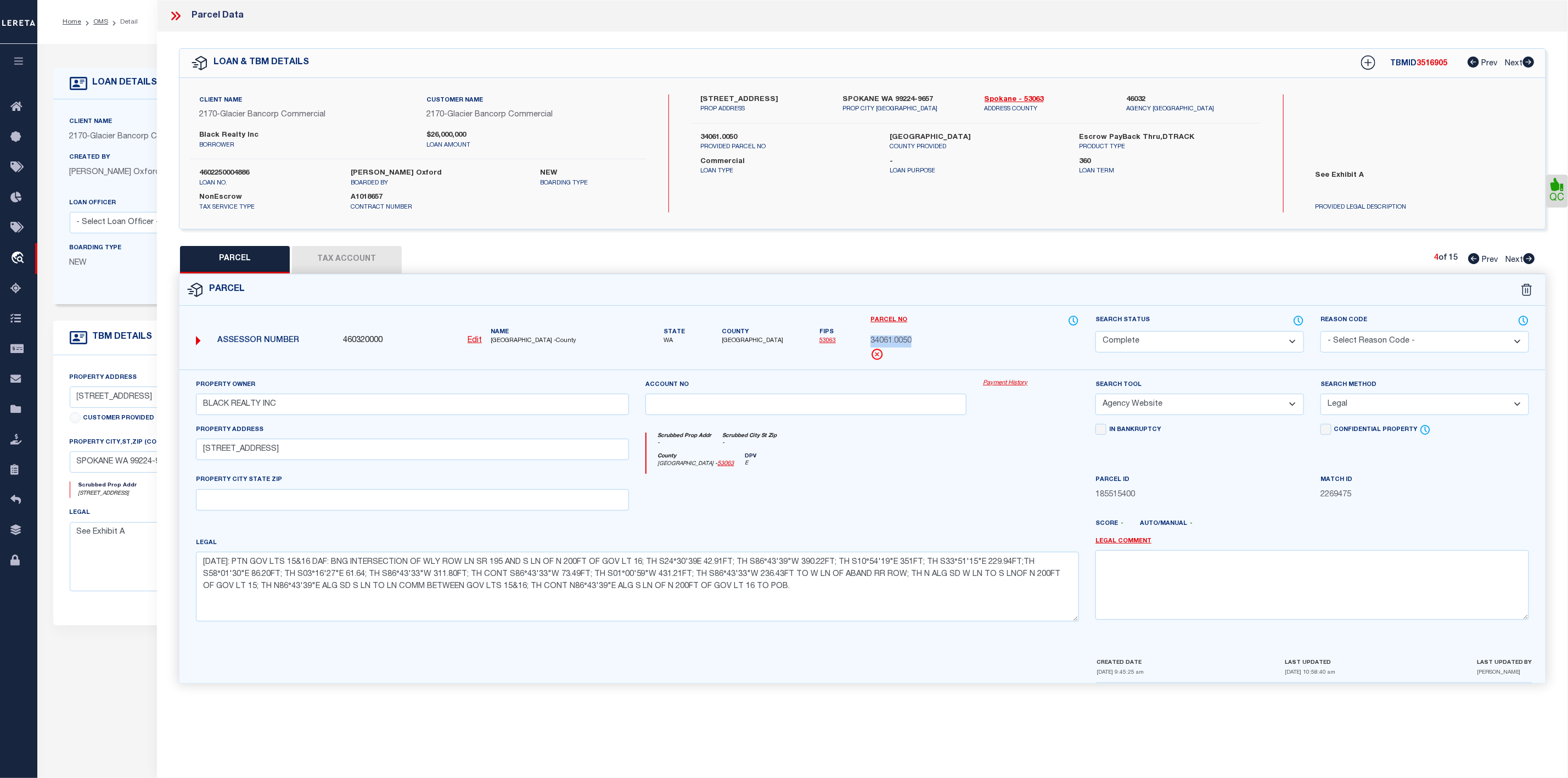
click at [1526, 254] on icon at bounding box center [1529, 259] width 12 height 11
select select "AS"
select select
checkbox input "false"
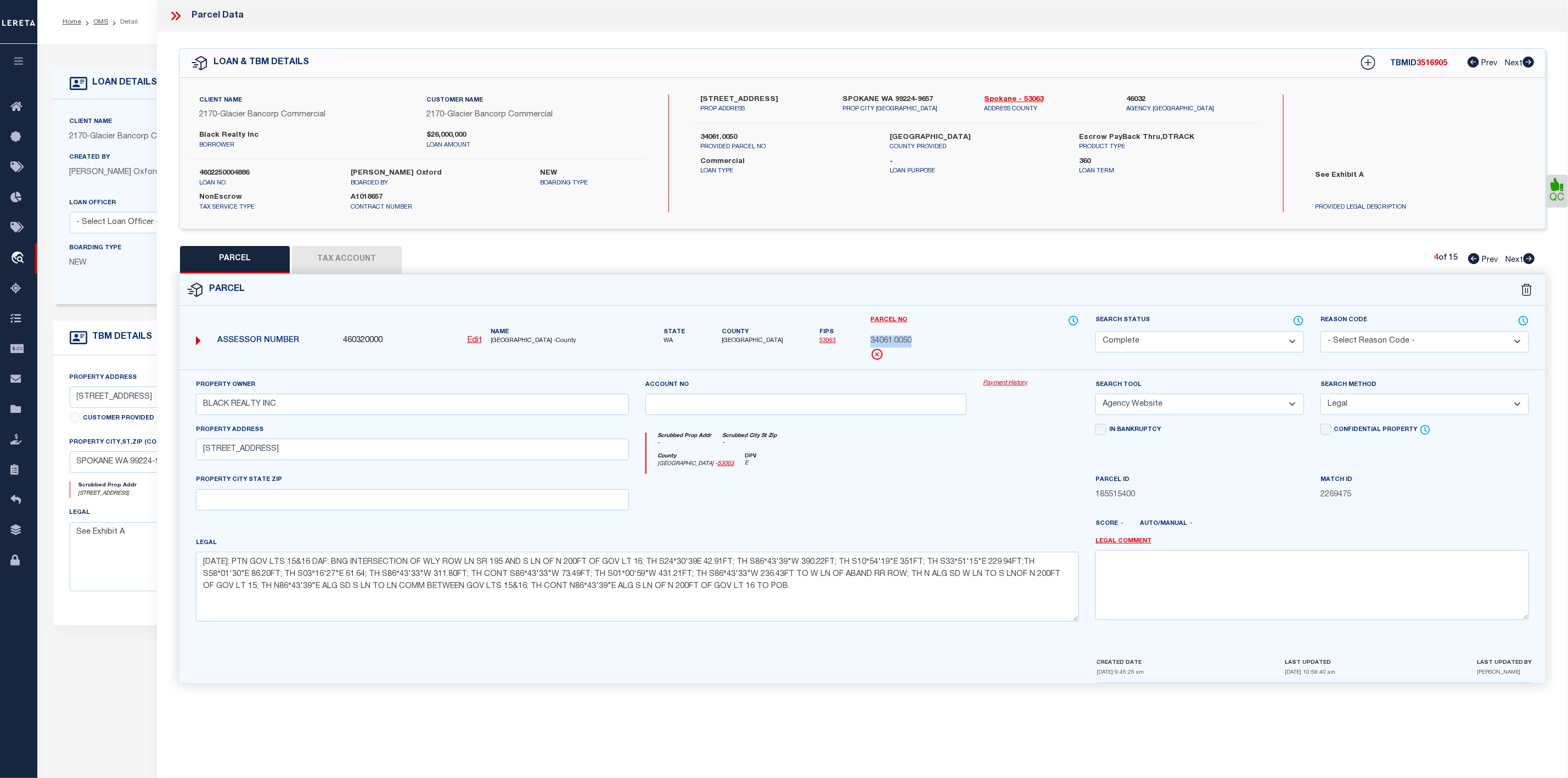
checkbox input "false"
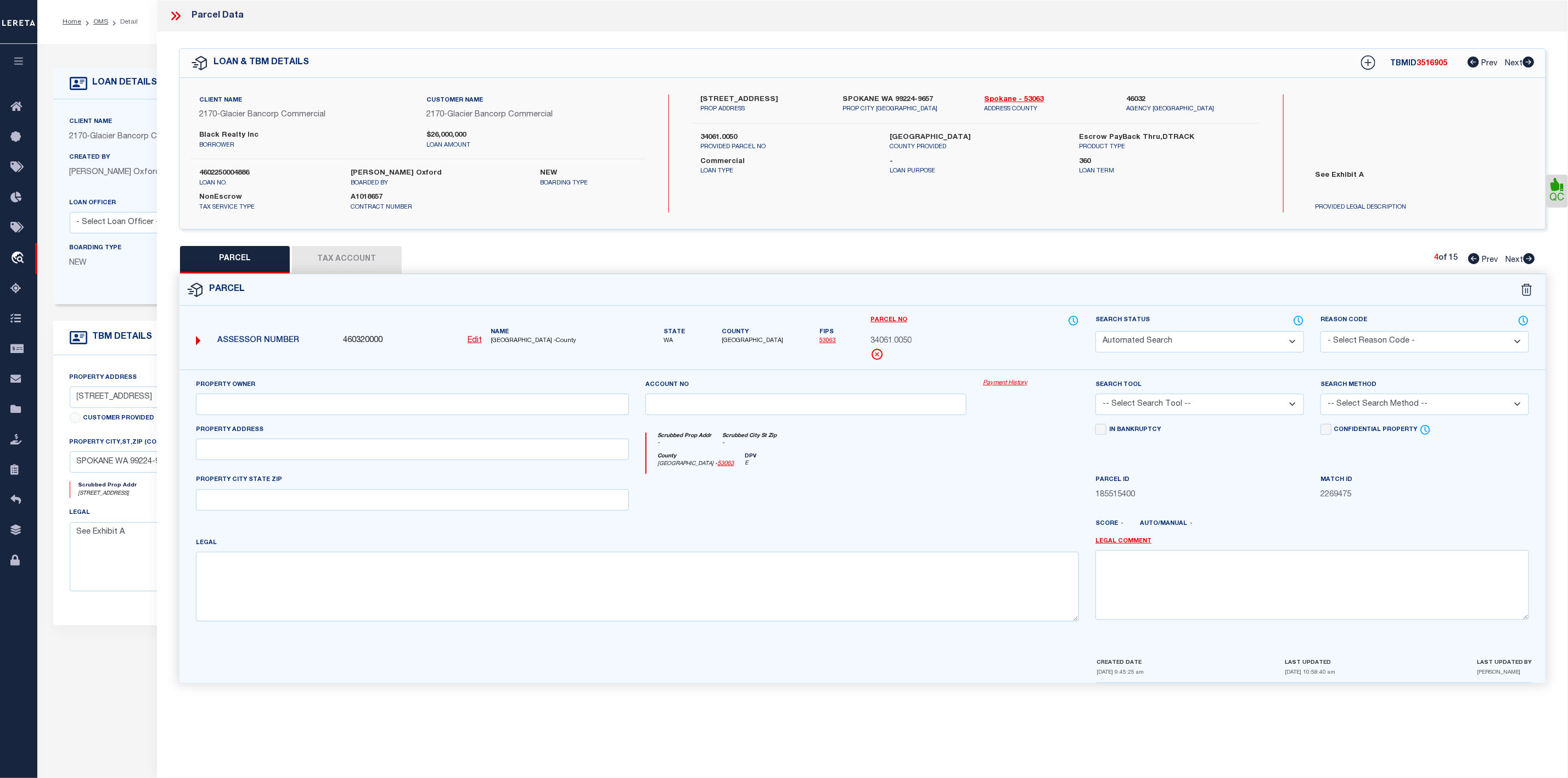
select select "CP"
type input "BLACK REALTY INC"
select select "AGW"
select select
type input "WA"
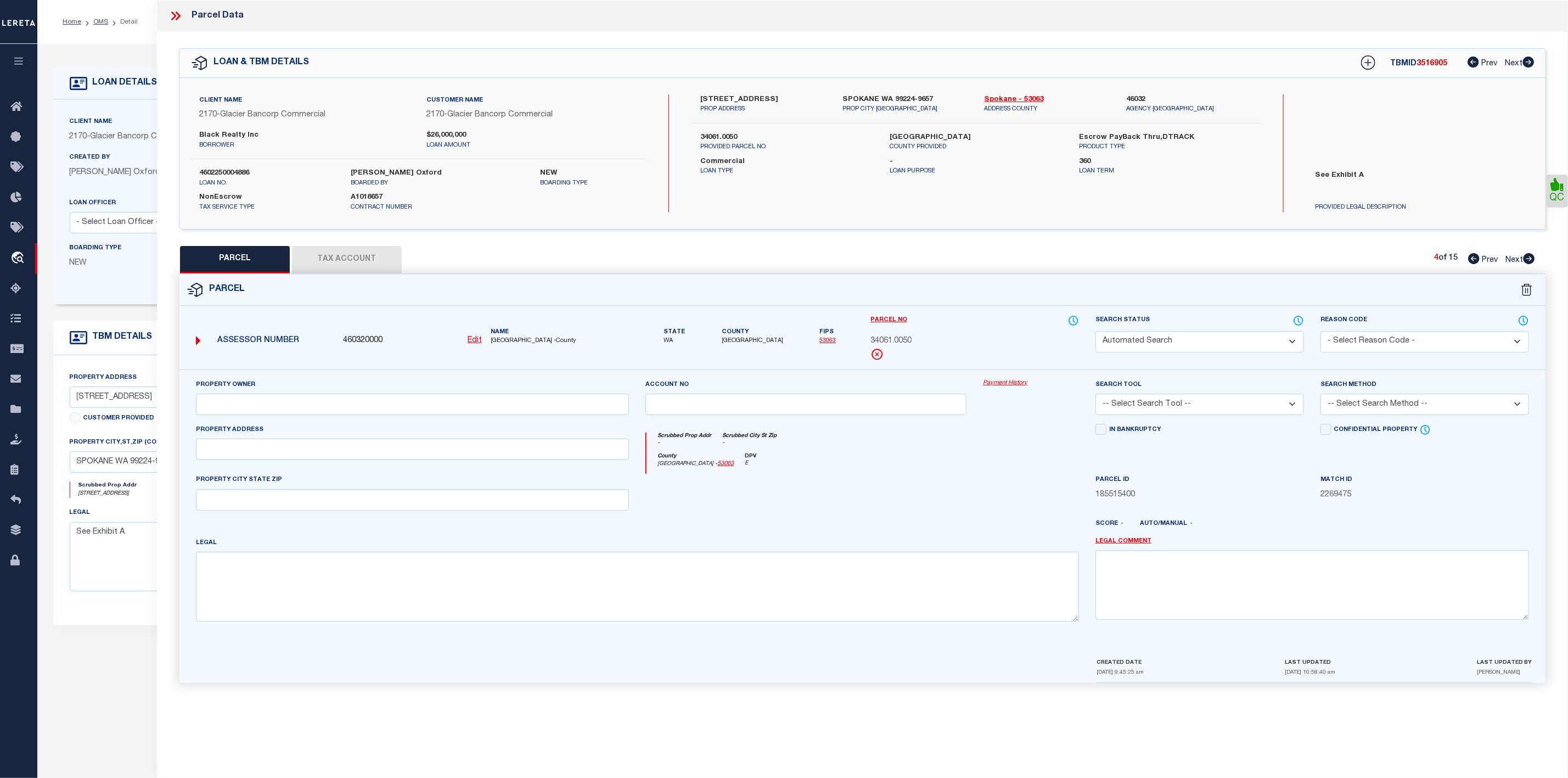
type textarea "[DATE] PTN OF GOV LT 15 OF N1/2 DAF; BEG AT SW COR TH NALG W LN 909.6FT TO A PT…"
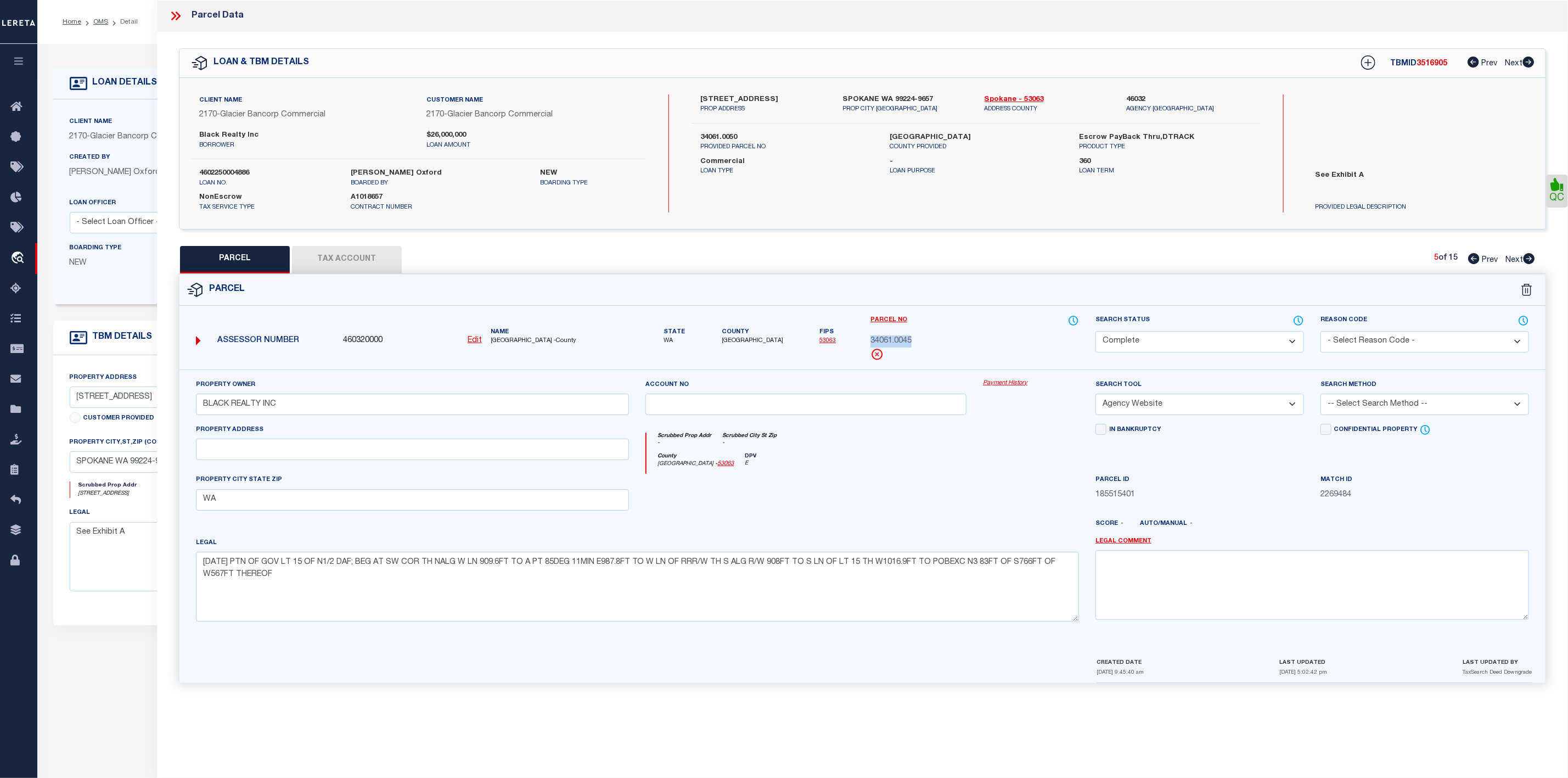
drag, startPoint x: 921, startPoint y: 338, endPoint x: 868, endPoint y: 343, distance: 53.2
click at [868, 343] on div "Parcel No 34061.0045" at bounding box center [975, 342] width 225 height 55
copy span "34061.0045"
click at [1531, 256] on icon at bounding box center [1529, 259] width 12 height 11
select select "AS"
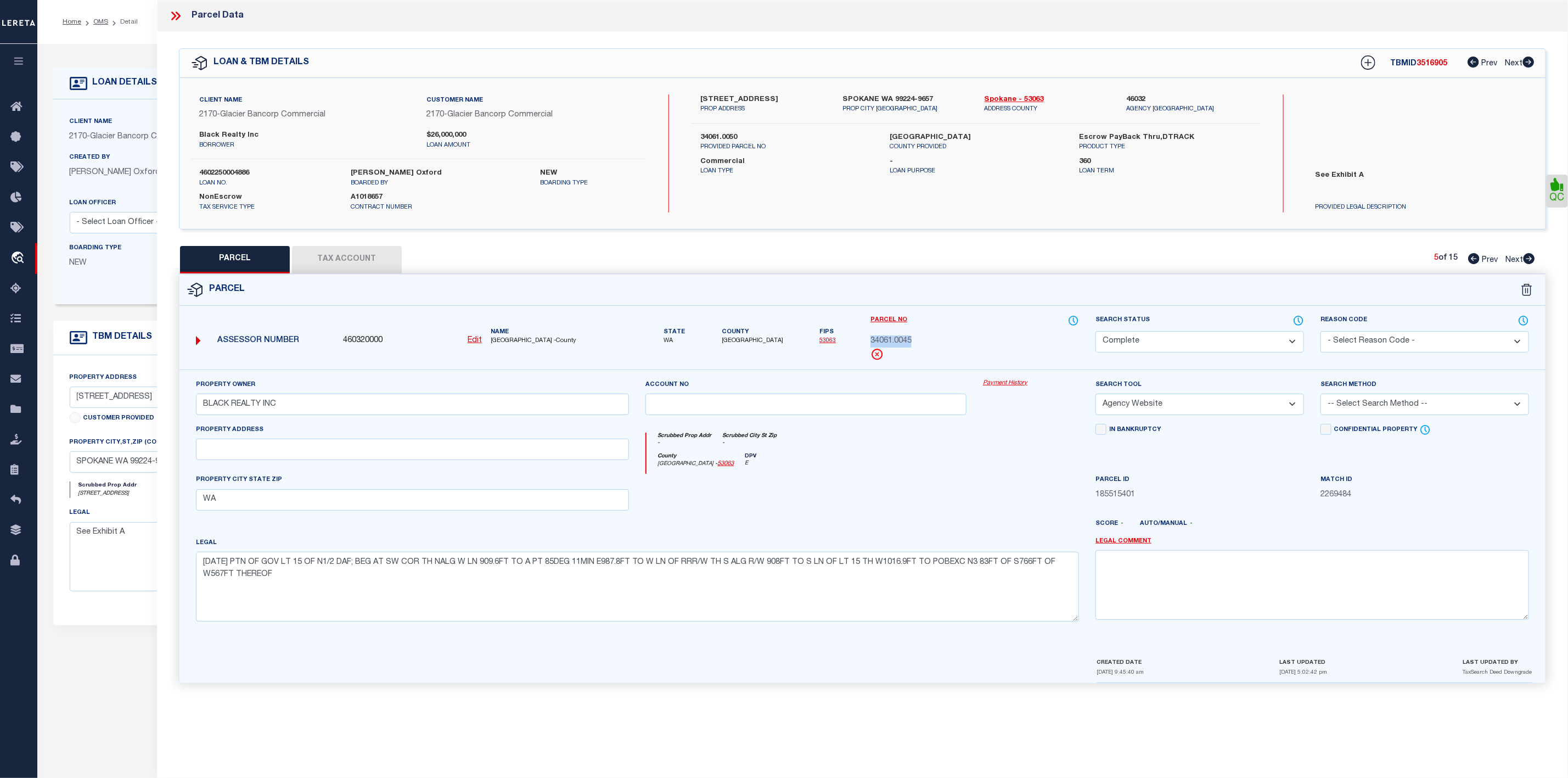
select select
checkbox input "false"
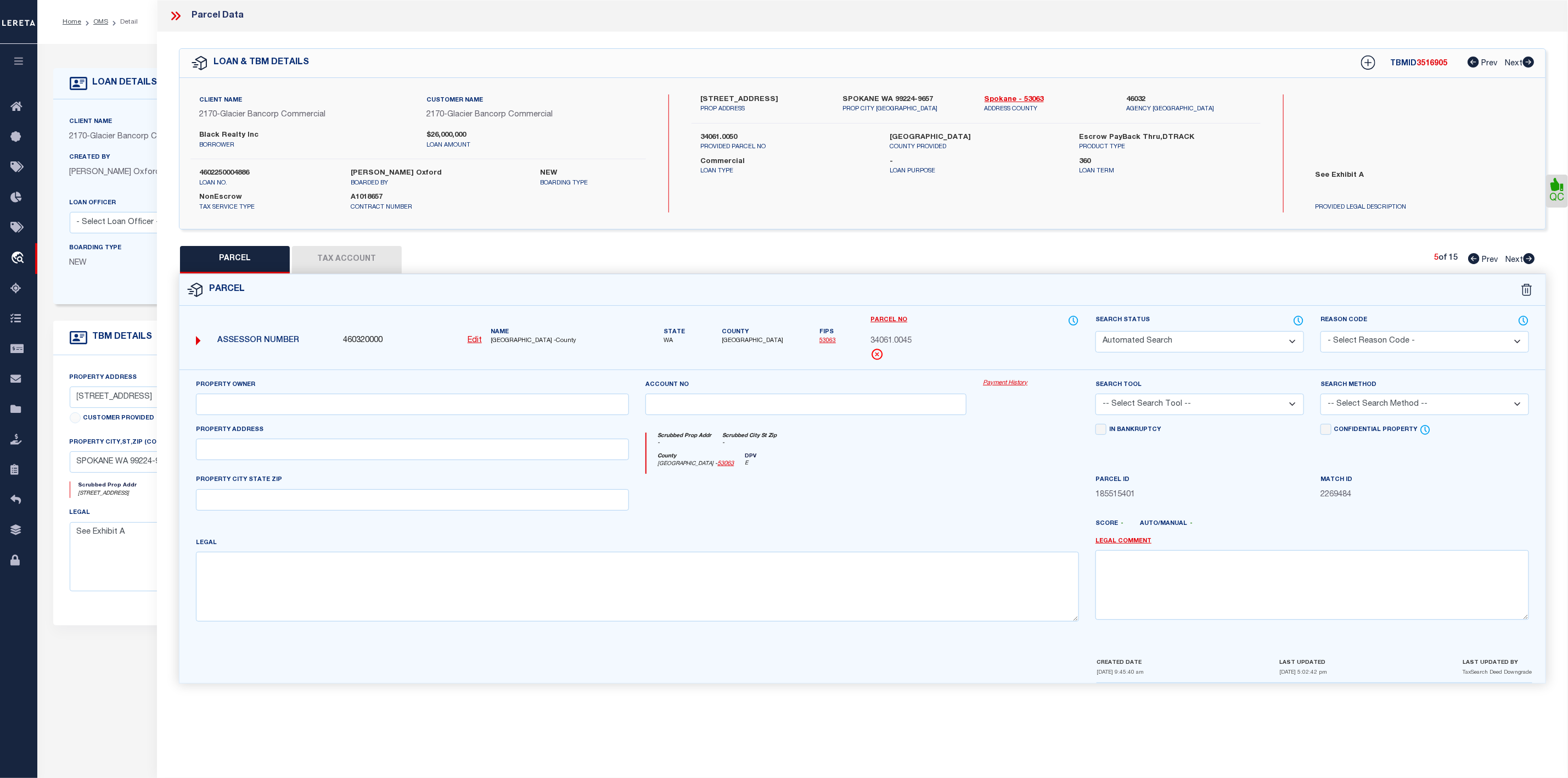
select select "CP"
type input "BLACK REALTY INC"
select select "AGW"
select select
type input "WA"
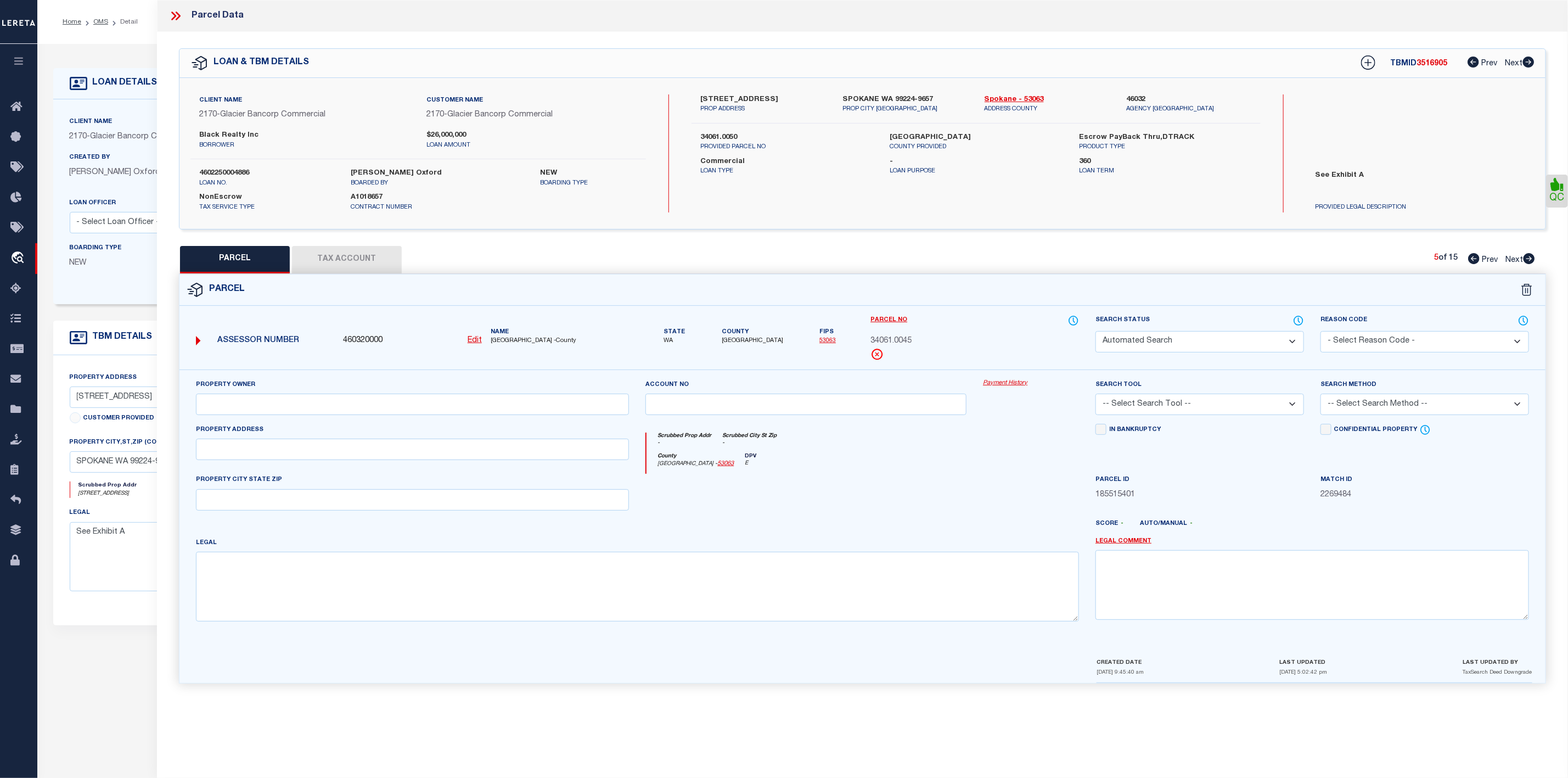
type textarea "[DATE] PT OF GOV L15 DAF; BEG AT SW COR OF SD LT TH N909.6FT TO TRUE POB TH N85…"
drag, startPoint x: 916, startPoint y: 343, endPoint x: 868, endPoint y: 343, distance: 48.0
click at [868, 343] on div "Parcel No 34061.0038" at bounding box center [975, 342] width 225 height 55
copy span "34061.0038"
click at [1532, 259] on icon at bounding box center [1529, 259] width 12 height 11
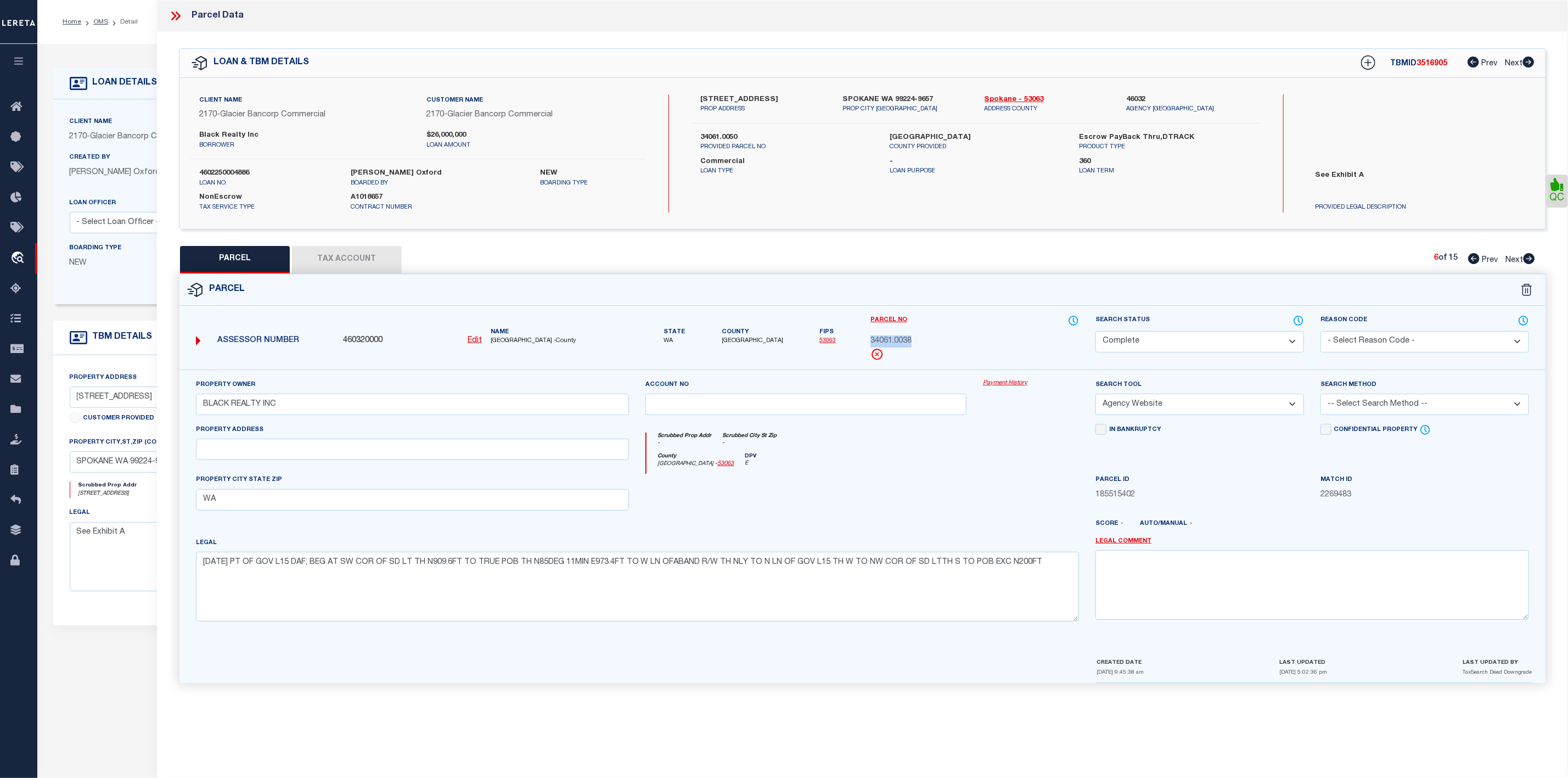
select select "AS"
select select
checkbox input "false"
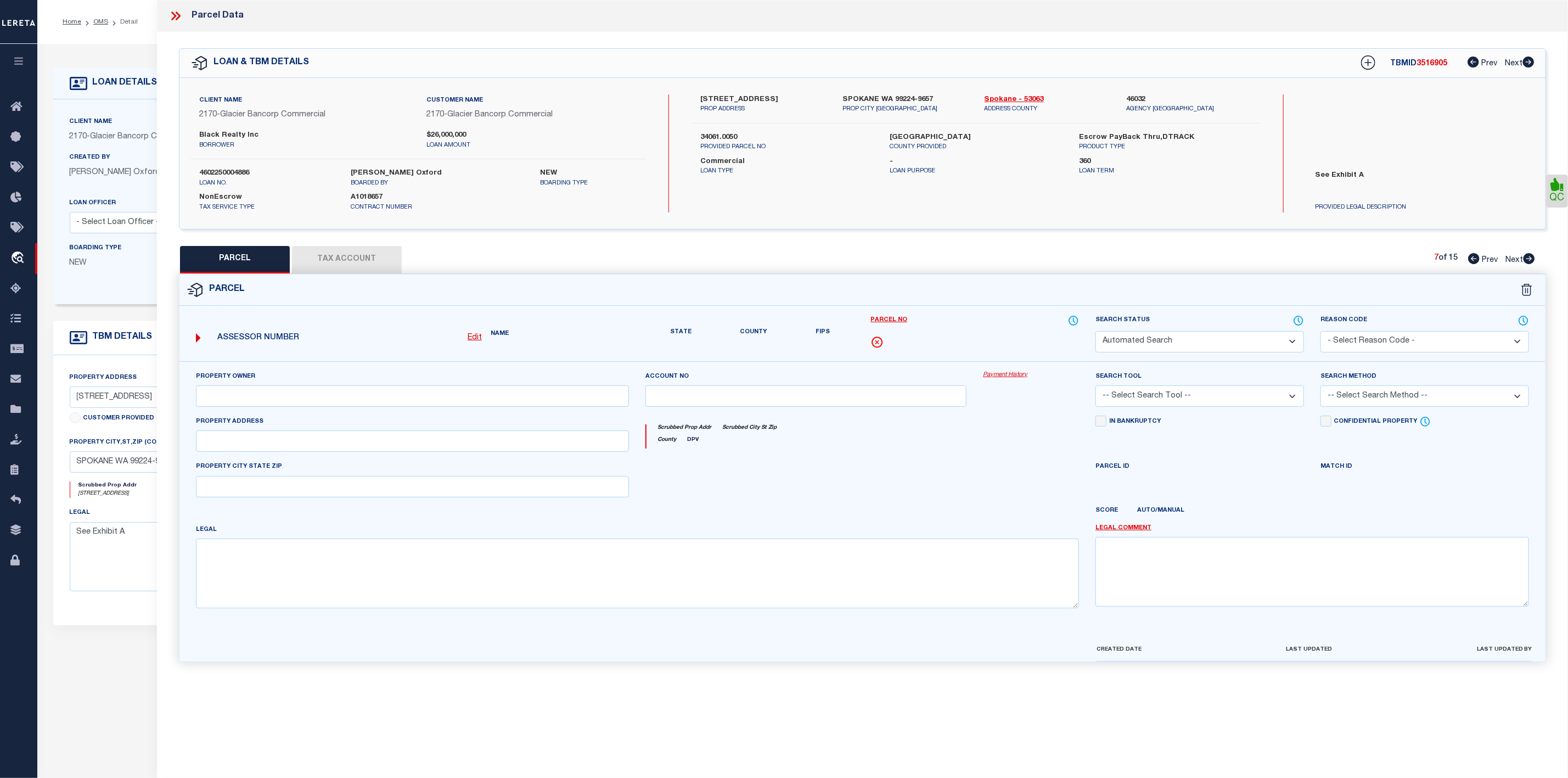
select select "CP"
type input "BLACK REALTY INC"
select select "AGW"
select select
type input "WA"
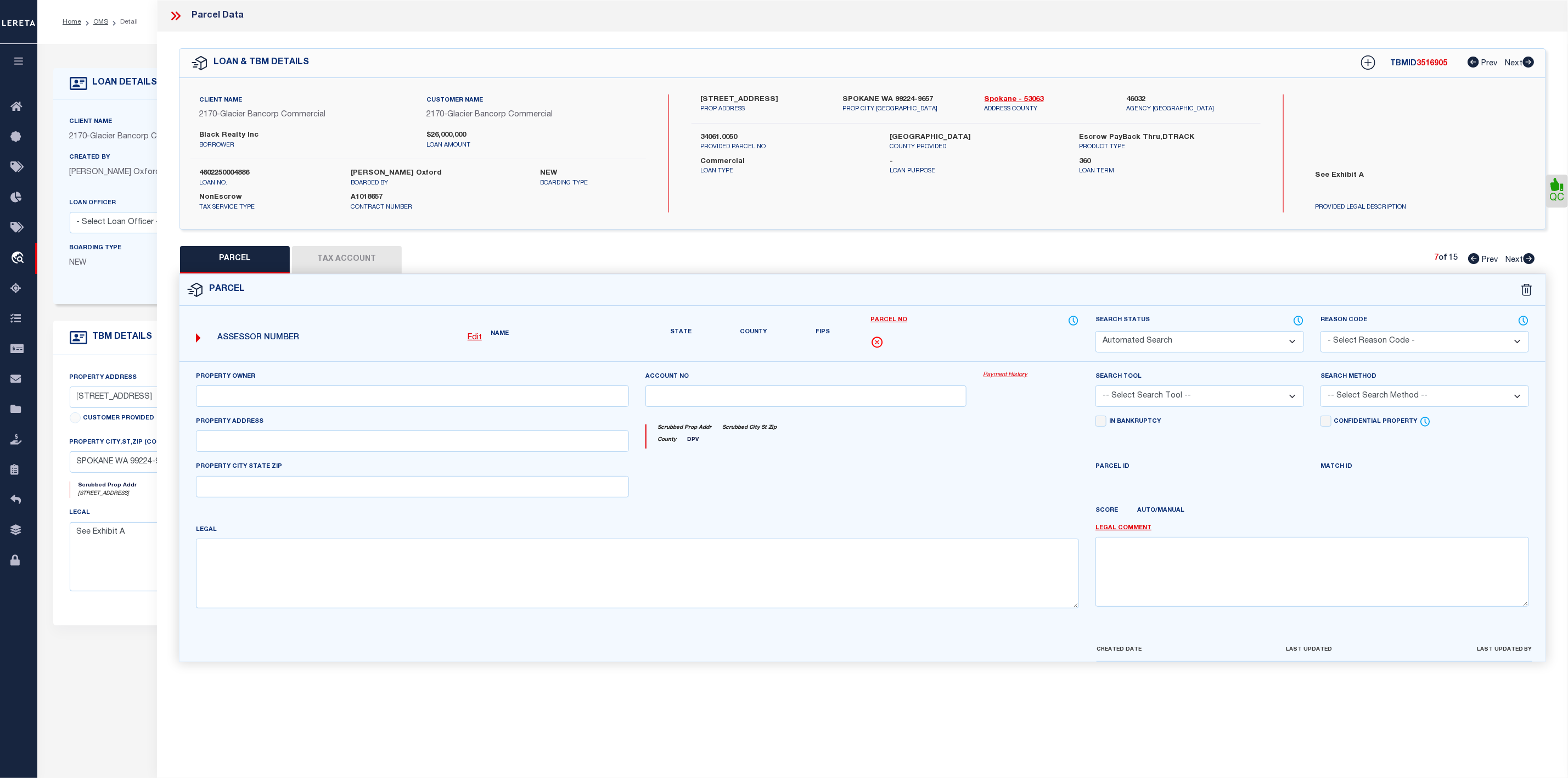
type textarea "[DATE] N200FT OF GOV LT 15 EXC E470FT"
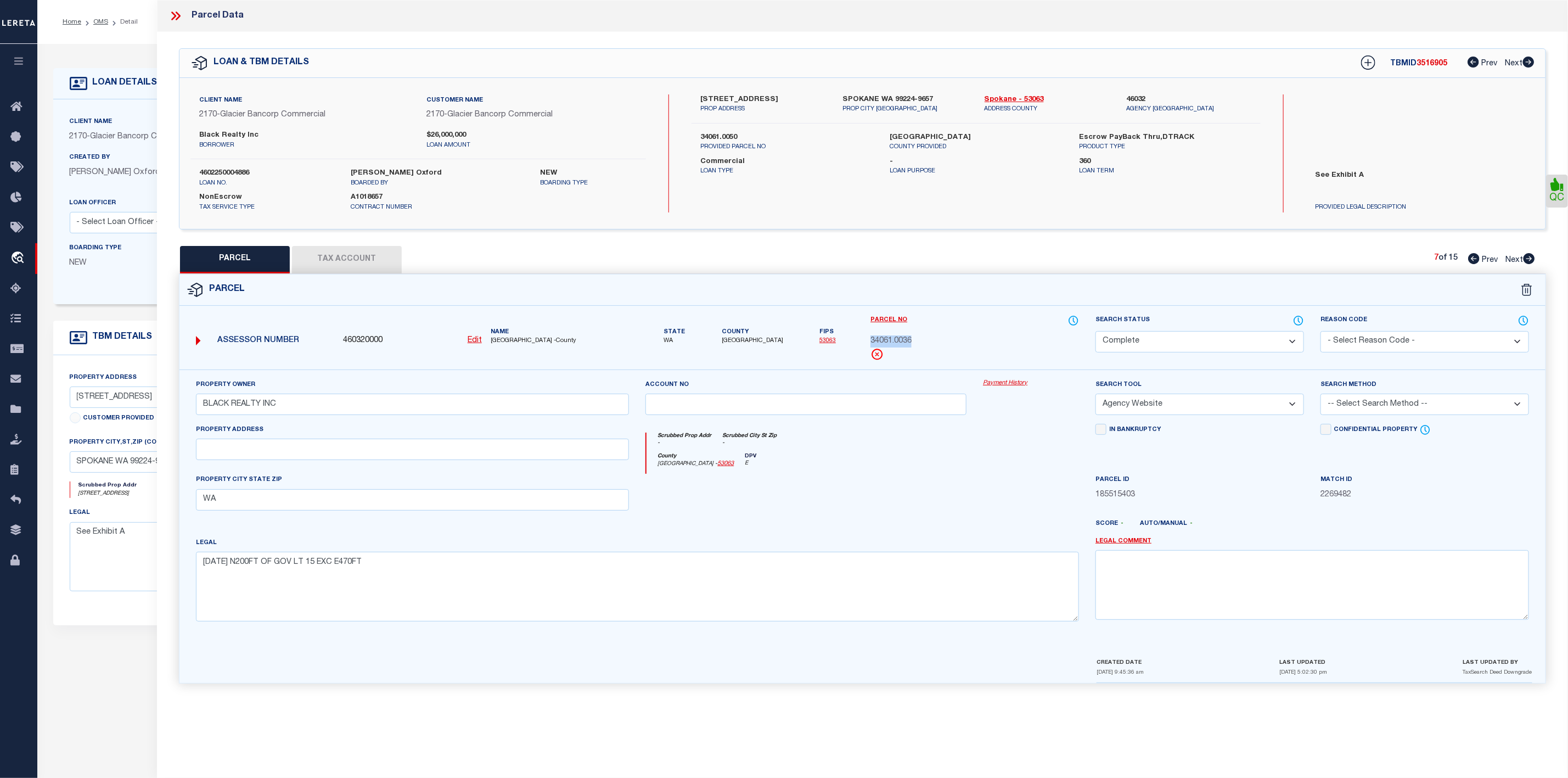
drag, startPoint x: 927, startPoint y: 343, endPoint x: 863, endPoint y: 341, distance: 64.0
click at [863, 341] on div "Parcel No 34061.0036" at bounding box center [975, 342] width 225 height 55
copy span "34061.0036"
